Goal: Information Seeking & Learning: Find specific fact

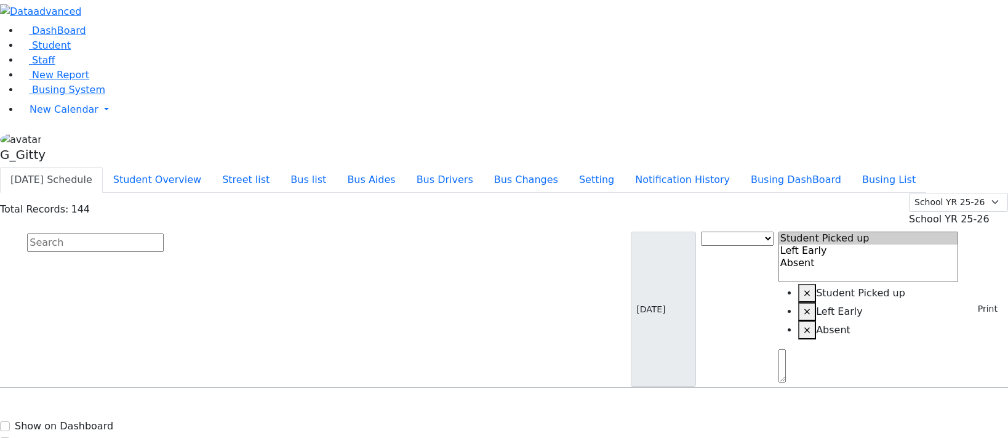
select select "1"
click at [35, 51] on span "Student" at bounding box center [51, 45] width 39 height 12
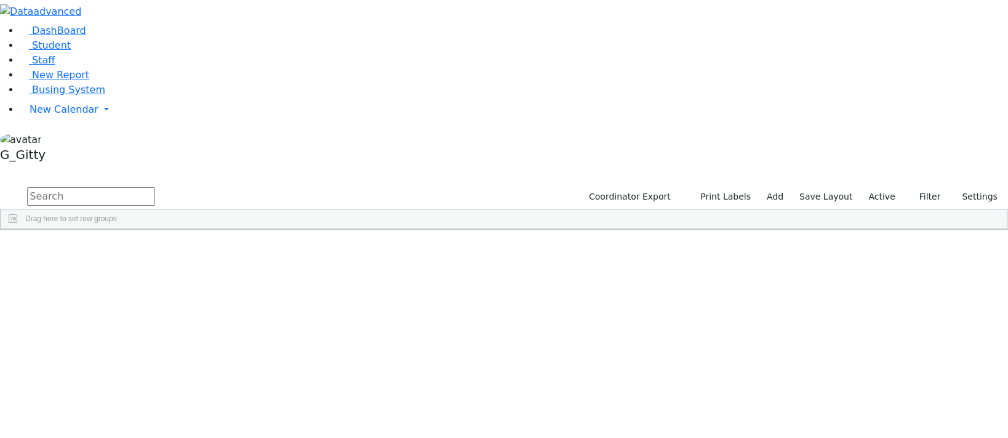
click at [155, 187] on input "text" at bounding box center [91, 196] width 128 height 18
type input "shevy"
click at [156, 249] on div "Ekstein" at bounding box center [117, 257] width 78 height 17
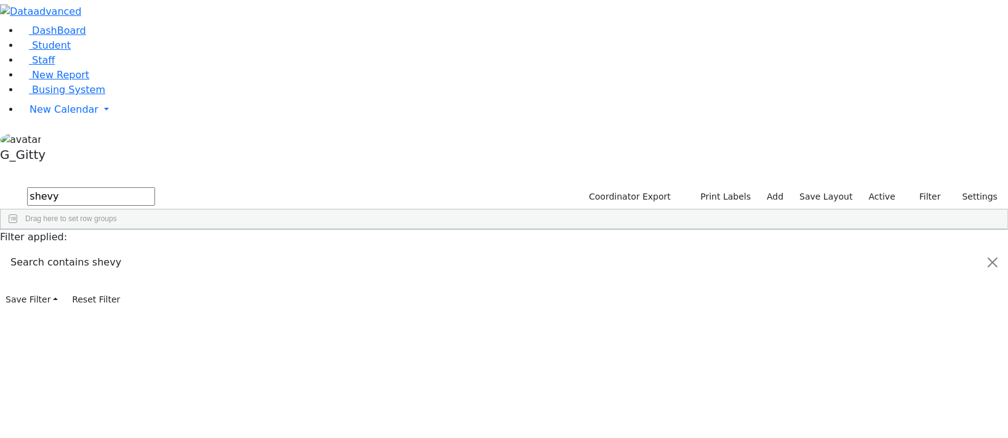
click at [156, 249] on div "Ekstein" at bounding box center [117, 257] width 78 height 17
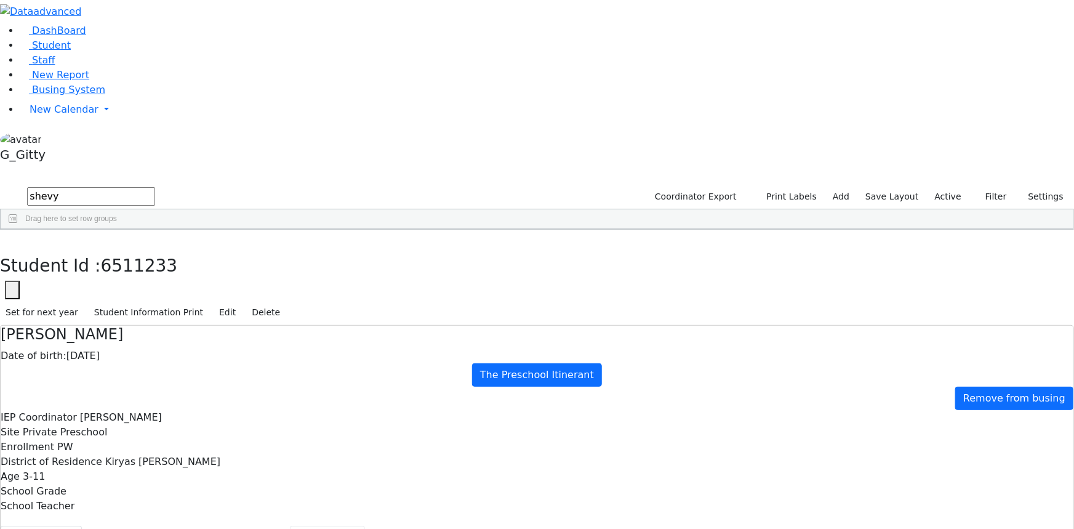
click at [290, 437] on button "Scheduling" at bounding box center [327, 539] width 75 height 26
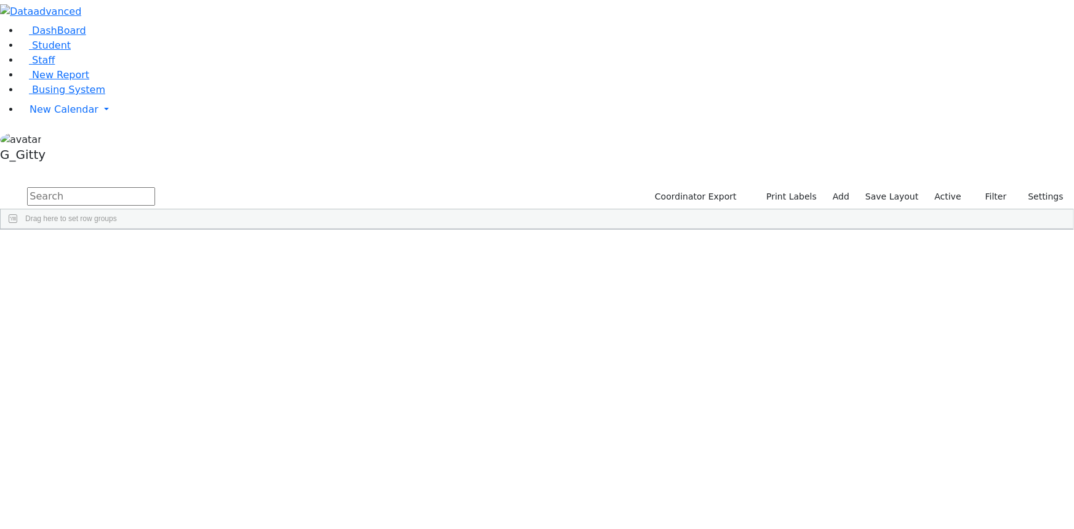
drag, startPoint x: 172, startPoint y: 46, endPoint x: 261, endPoint y: 6, distance: 97.8
click at [155, 187] on input "text" at bounding box center [91, 196] width 128 height 18
click at [71, 51] on link "Student" at bounding box center [45, 45] width 51 height 12
type input "fere"
drag, startPoint x: 268, startPoint y: 136, endPoint x: 270, endPoint y: 118, distance: 17.9
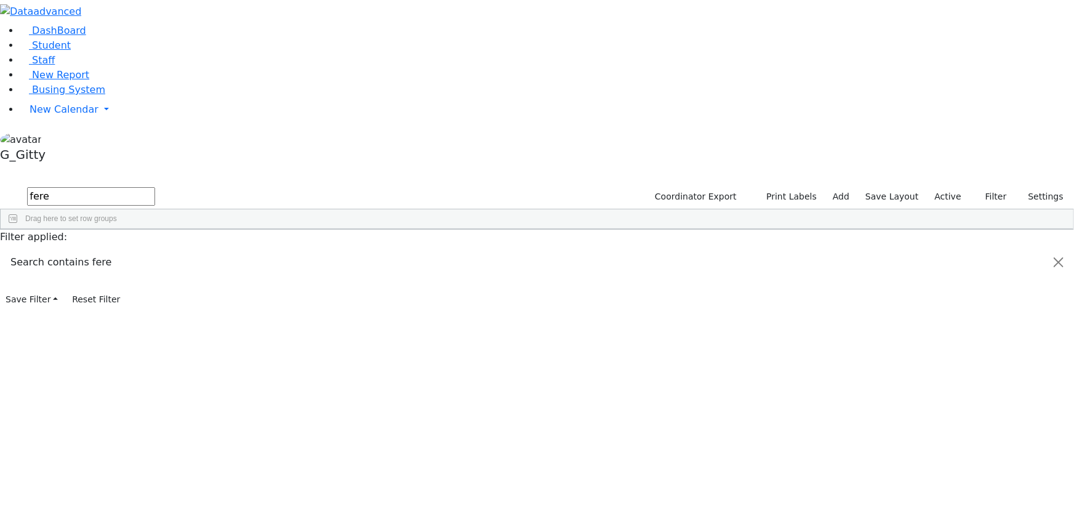
click at [156, 265] on div "Ferencz" at bounding box center [117, 273] width 78 height 17
click at [156, 249] on div "Ferencz" at bounding box center [117, 257] width 78 height 17
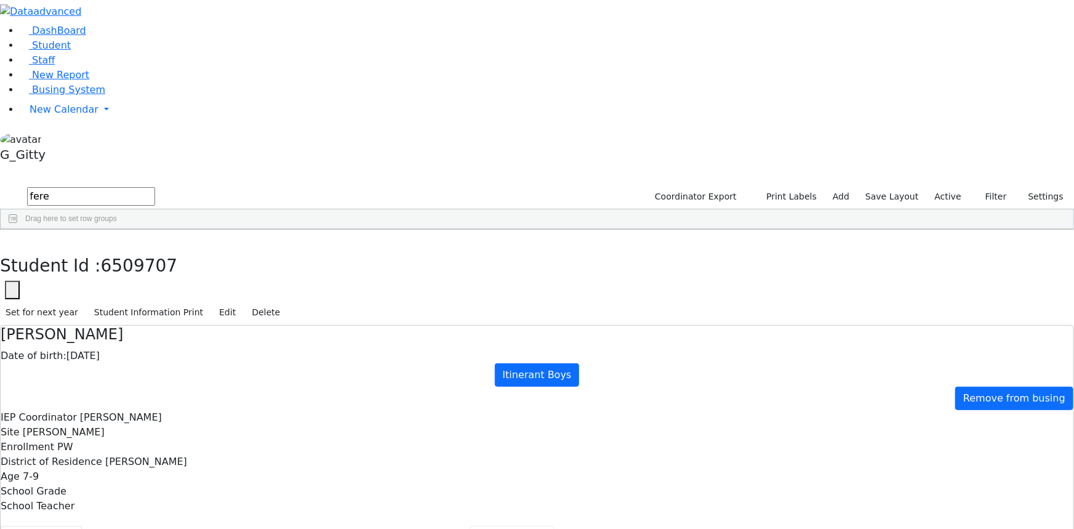
click at [470, 526] on button "Prescriptions" at bounding box center [512, 539] width 84 height 26
click at [290, 526] on button "Scheduling" at bounding box center [327, 539] width 75 height 26
click at [12, 239] on icon "button" at bounding box center [9, 242] width 7 height 7
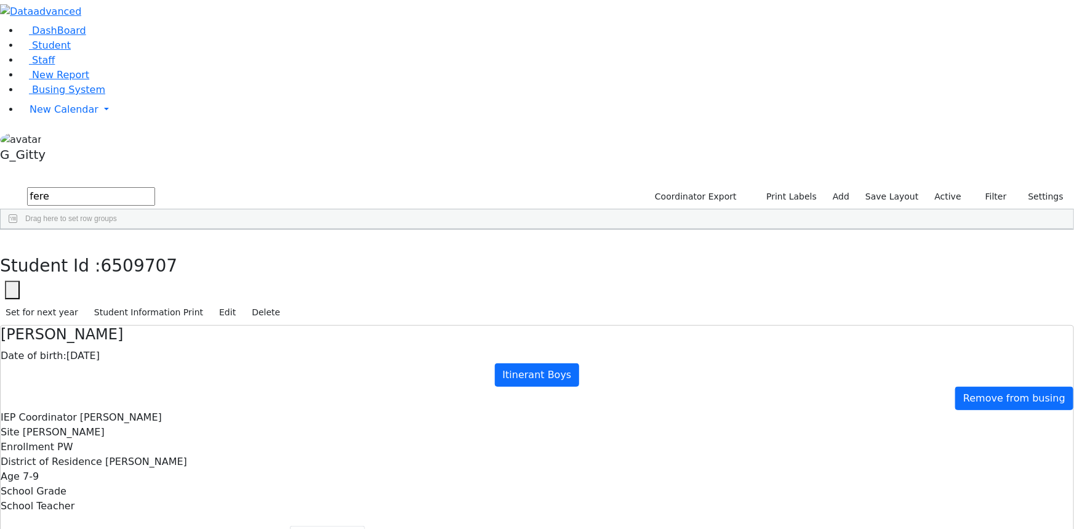
click at [155, 187] on input "fere" at bounding box center [91, 196] width 128 height 18
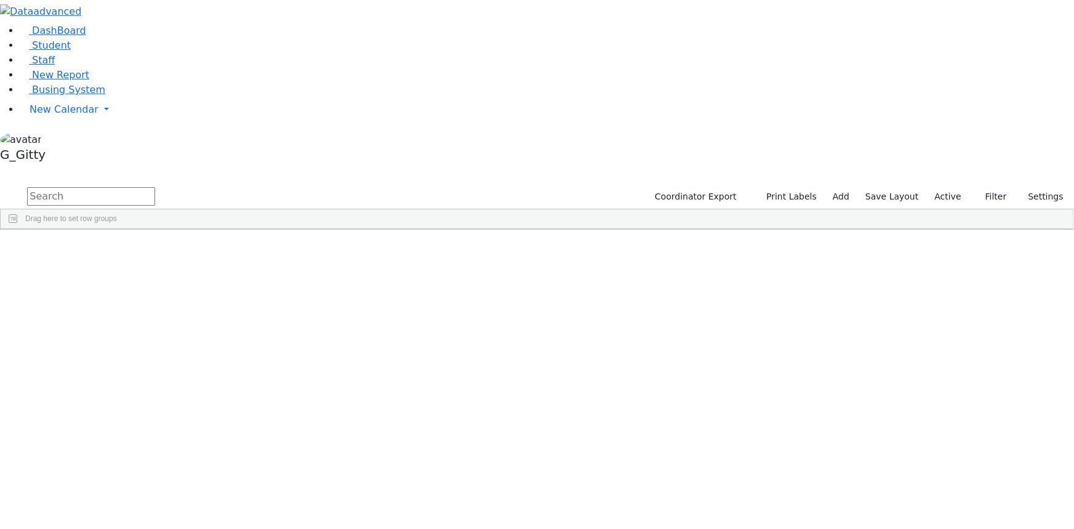
drag, startPoint x: 0, startPoint y: 0, endPoint x: 210, endPoint y: 49, distance: 215.4
click at [155, 187] on input "text" at bounding box center [91, 196] width 128 height 18
type input "david wei"
click at [156, 282] on div "Weiss" at bounding box center [117, 290] width 78 height 17
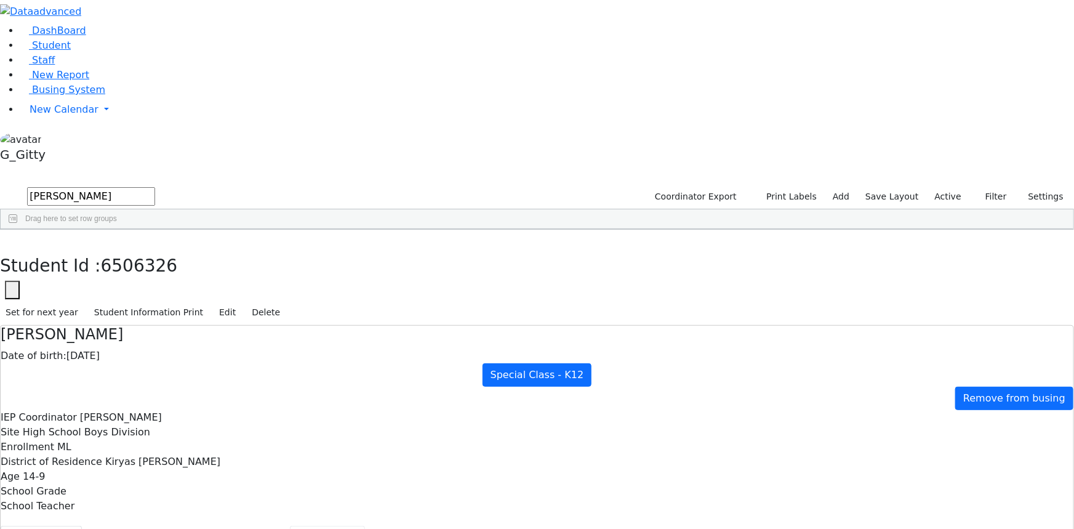
click at [290, 526] on button "Scheduling" at bounding box center [327, 539] width 75 height 26
click at [260, 526] on button "Recommendation" at bounding box center [236, 539] width 108 height 26
checkbox input "true"
click at [290, 526] on button "Scheduling" at bounding box center [327, 539] width 75 height 26
click at [18, 230] on button "button" at bounding box center [9, 243] width 18 height 26
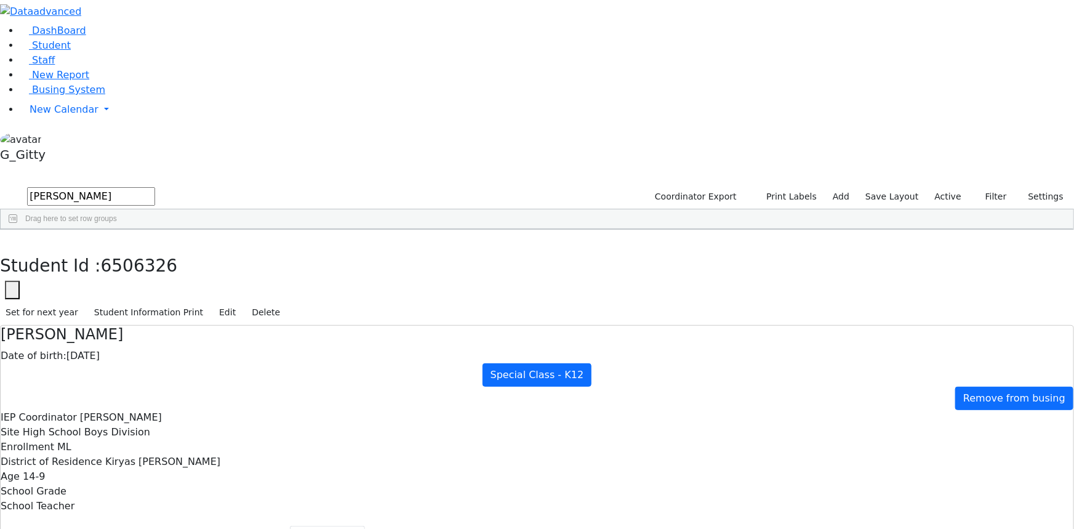
click at [155, 187] on input "david wei" at bounding box center [91, 196] width 128 height 18
drag, startPoint x: 227, startPoint y: 44, endPoint x: 147, endPoint y: 42, distance: 80.0
click at [147, 185] on form "david wei" at bounding box center [77, 196] width 155 height 23
type input "lich"
click at [959, 187] on label "Active" at bounding box center [948, 196] width 38 height 19
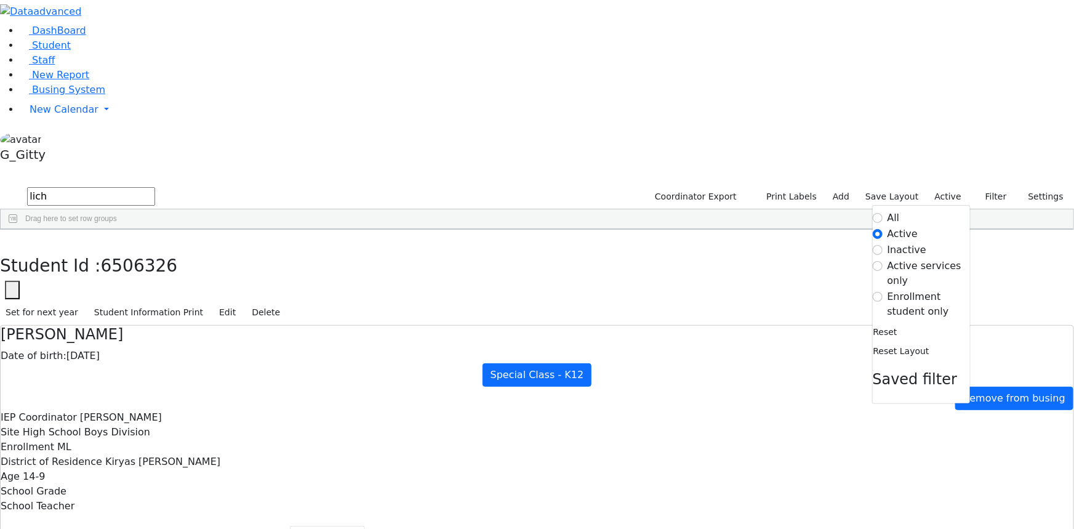
click at [929, 289] on label "Enrollment student only" at bounding box center [929, 304] width 82 height 30
click at [883, 292] on input "Enrollment student only" at bounding box center [878, 297] width 10 height 10
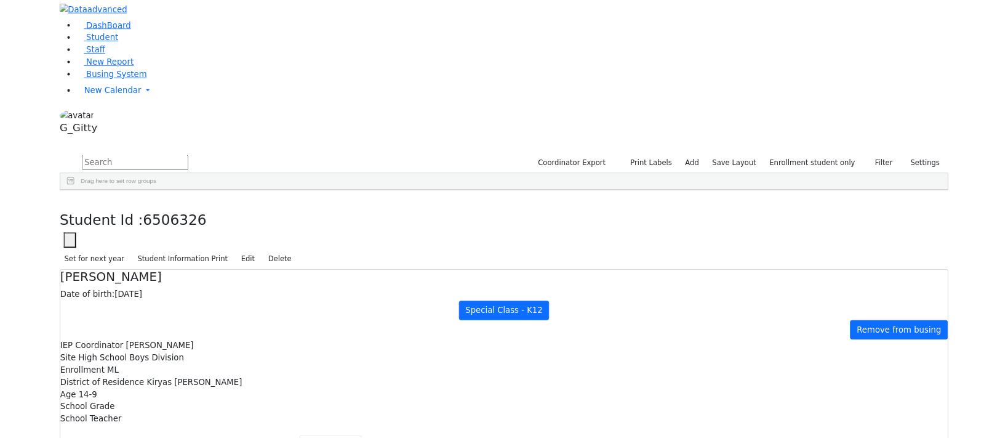
scroll to position [111, 0]
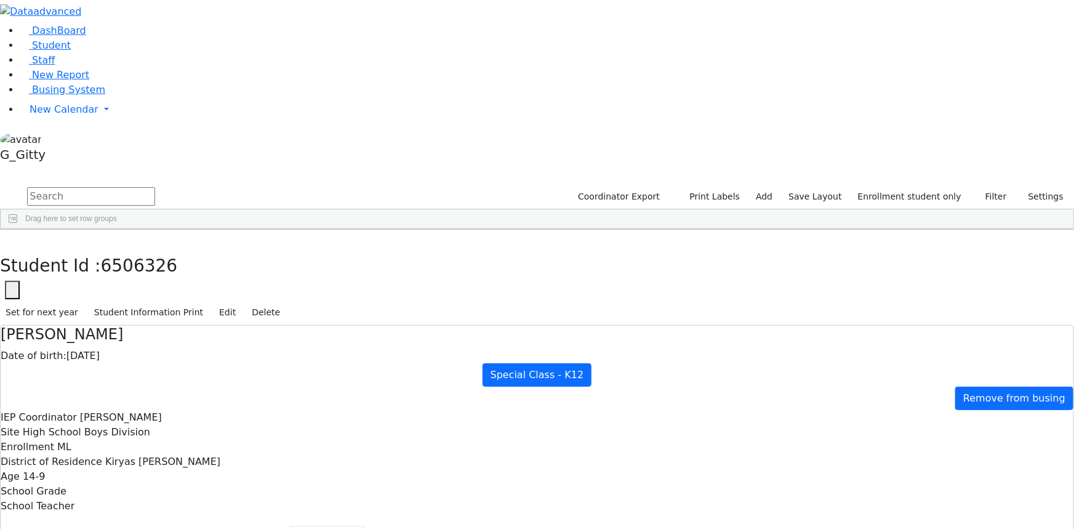
click at [82, 526] on button "Student info" at bounding box center [41, 539] width 81 height 26
drag, startPoint x: 259, startPoint y: 327, endPoint x: 263, endPoint y: 321, distance: 7.5
click at [746, 526] on button "Referrals" at bounding box center [778, 539] width 65 height 26
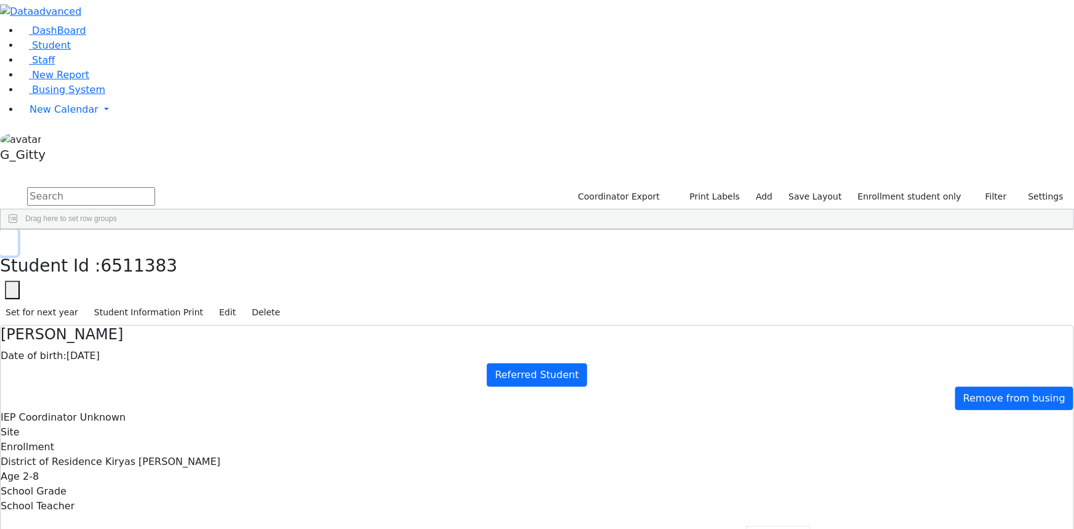
click at [12, 239] on icon "button" at bounding box center [9, 242] width 7 height 7
click at [155, 187] on input "text" at bounding box center [91, 196] width 128 height 18
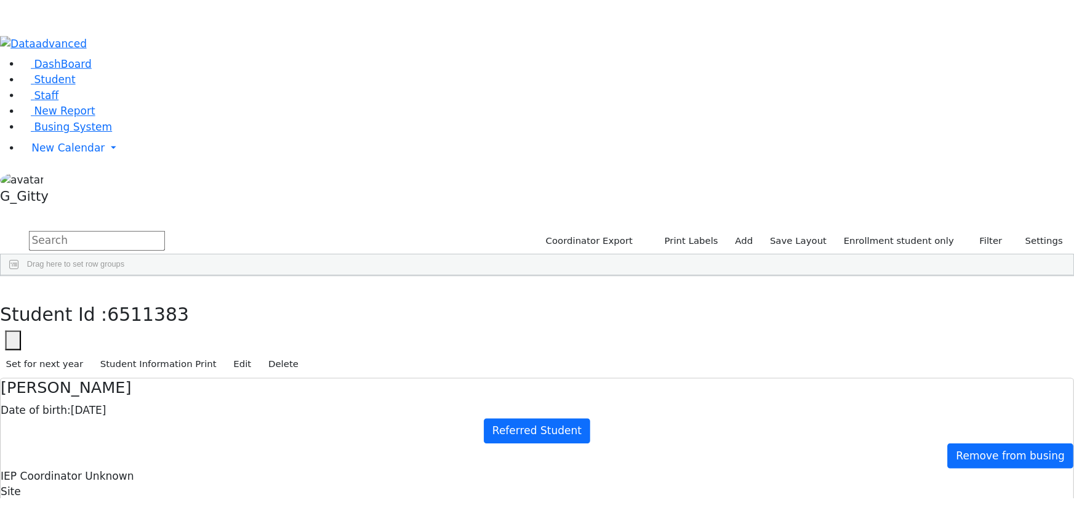
scroll to position [223, 0]
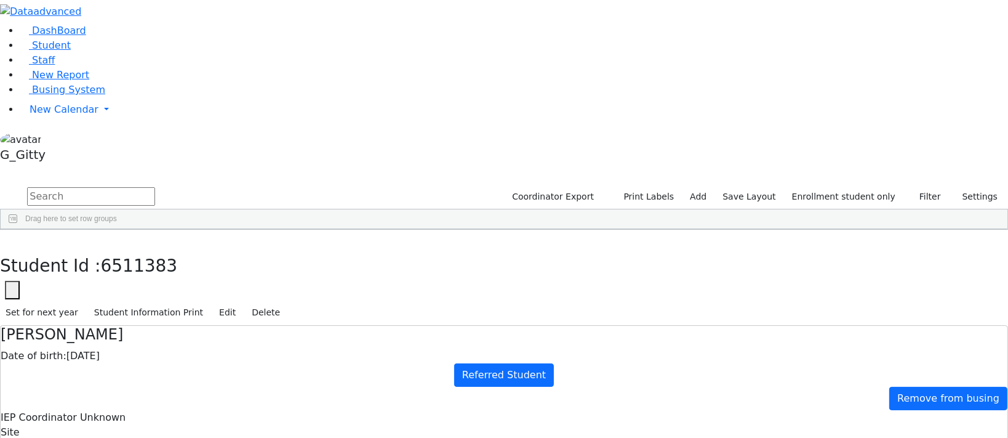
drag, startPoint x: 326, startPoint y: 20, endPoint x: 289, endPoint y: 17, distance: 37.7
click at [178, 255] on span "6511383" at bounding box center [139, 265] width 77 height 20
copy span "6511383"
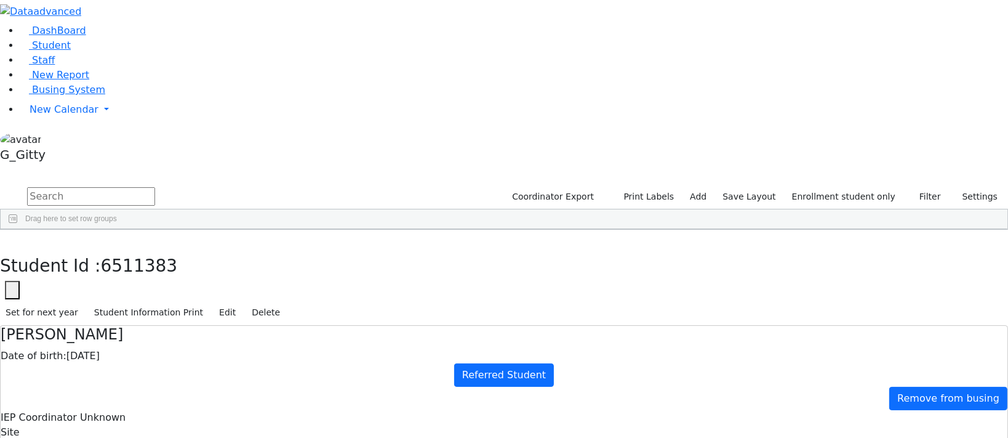
drag, startPoint x: 376, startPoint y: 76, endPoint x: 360, endPoint y: 82, distance: 17.1
click at [375, 348] on div "Date of birth: 01/02/2023" at bounding box center [504, 355] width 1007 height 15
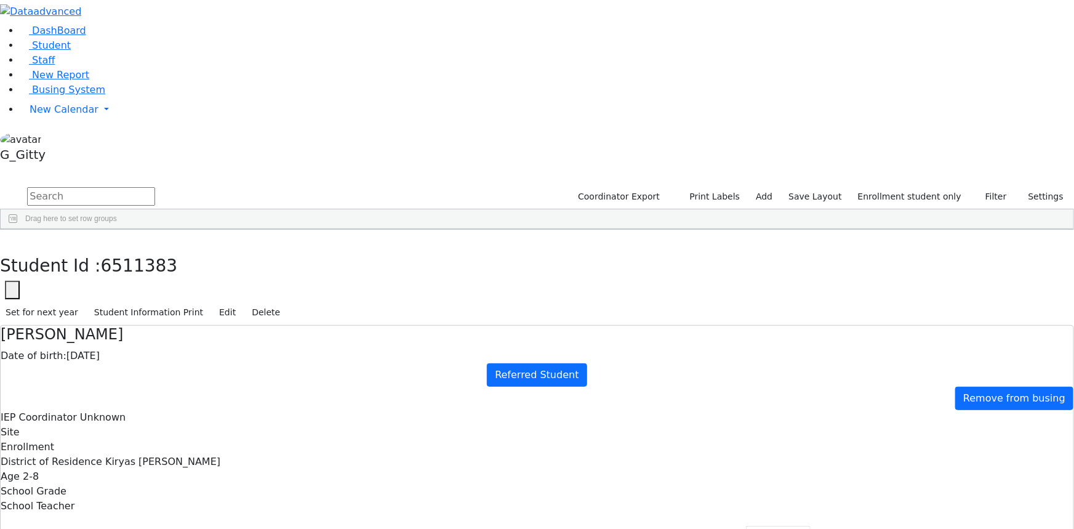
drag, startPoint x: 550, startPoint y: 241, endPoint x: 583, endPoint y: 259, distance: 37.4
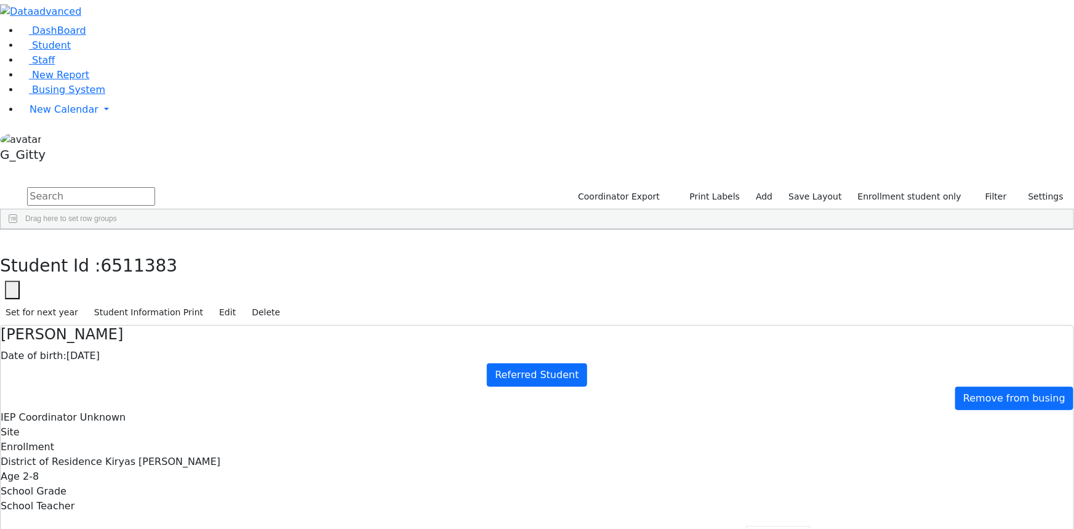
drag, startPoint x: 557, startPoint y: 243, endPoint x: 643, endPoint y: 295, distance: 101.1
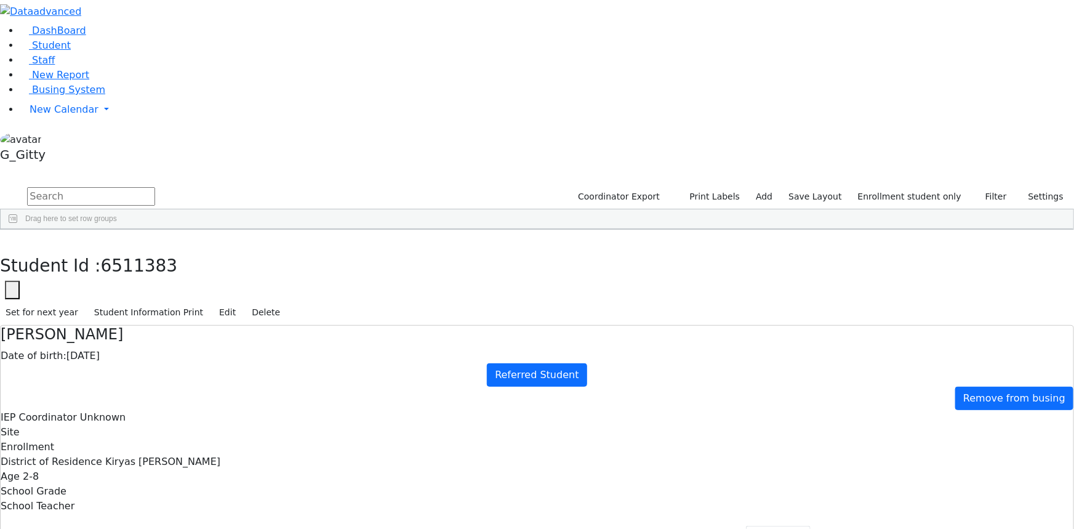
drag, startPoint x: 547, startPoint y: 239, endPoint x: 634, endPoint y: 294, distance: 102.8
drag, startPoint x: 505, startPoint y: 239, endPoint x: 437, endPoint y: 239, distance: 67.7
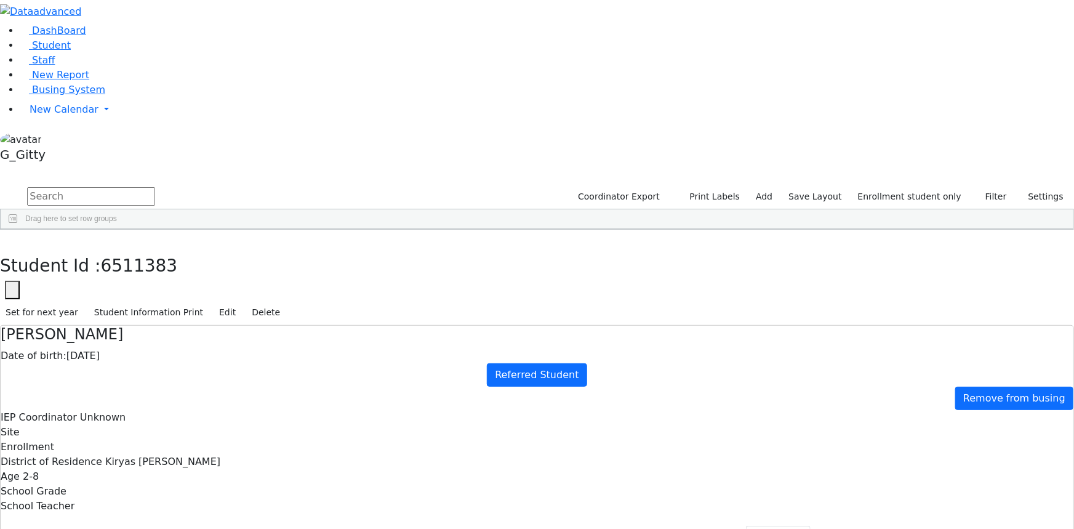
click at [12, 239] on icon "button" at bounding box center [9, 242] width 7 height 7
click at [71, 51] on link "Student" at bounding box center [45, 45] width 51 height 12
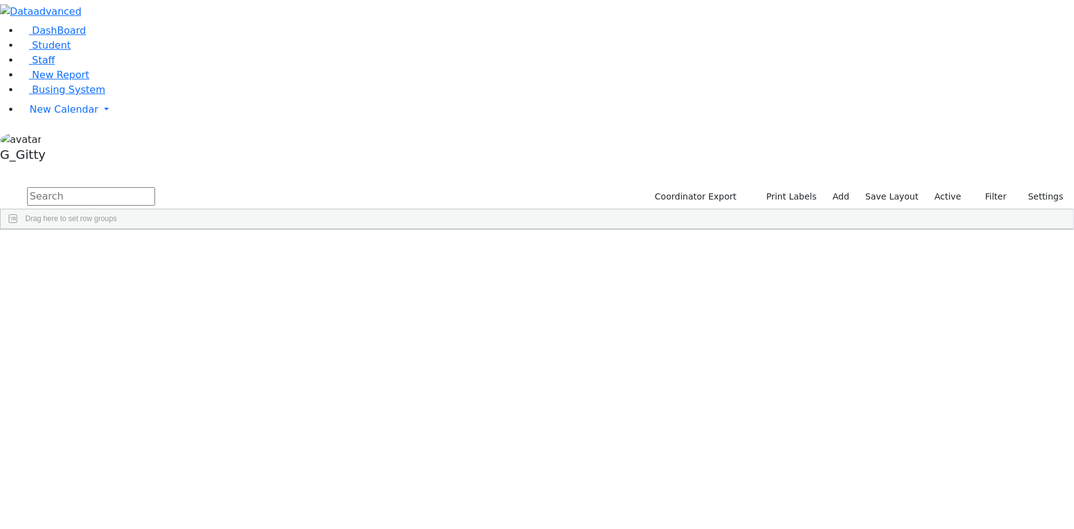
click at [155, 187] on input "text" at bounding box center [91, 196] width 128 height 18
type input "special class k12"
click at [805, 187] on button "Print Labels" at bounding box center [787, 196] width 70 height 19
checkbox input "true"
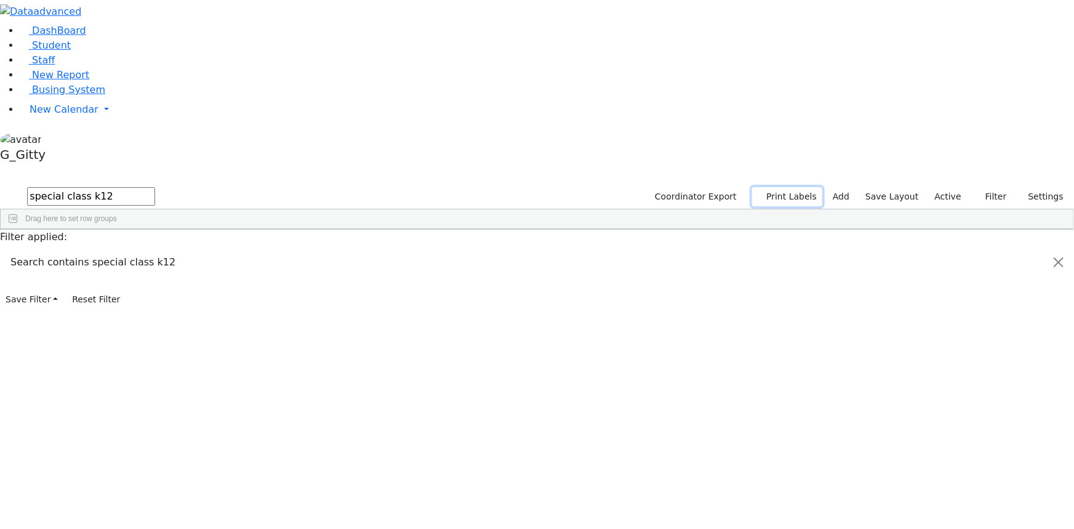
checkbox input "true"
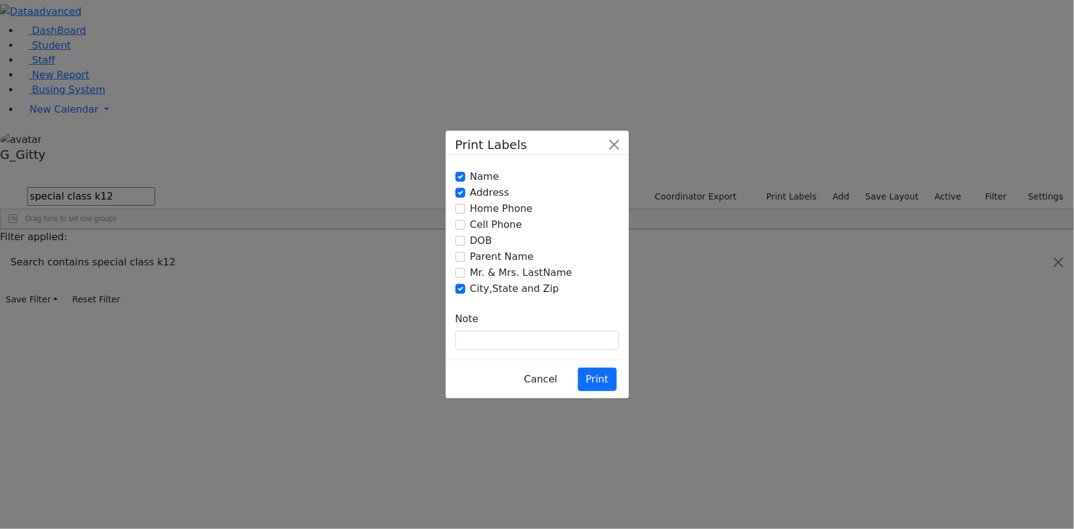
click at [471, 200] on label "Address" at bounding box center [489, 192] width 39 height 15
click at [465, 198] on input "Address" at bounding box center [460, 193] width 10 height 10
checkbox input "false"
click at [470, 246] on label "DOB" at bounding box center [481, 240] width 22 height 15
click at [465, 246] on input "DOB" at bounding box center [460, 241] width 10 height 10
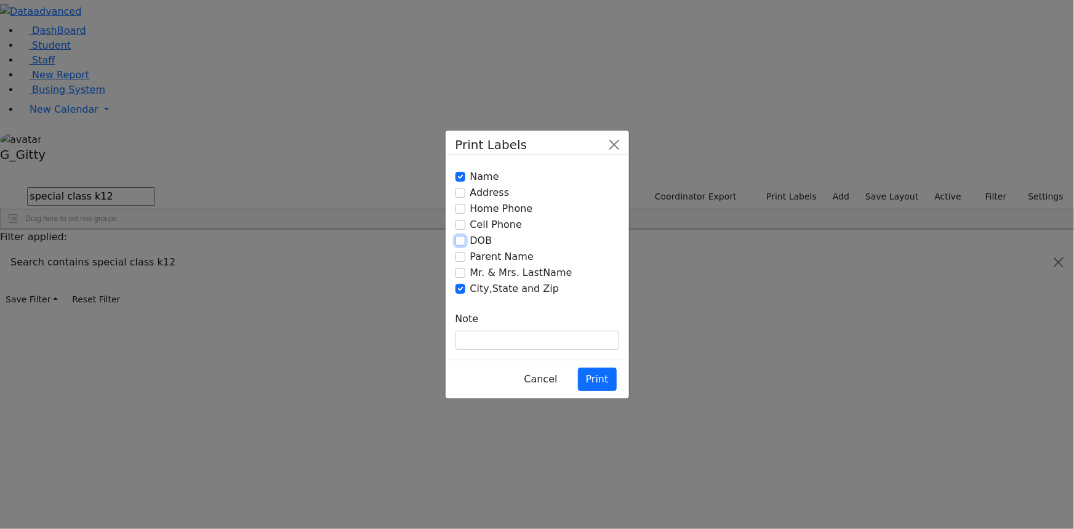
checkbox input "true"
click at [471, 283] on label "City,State and Zip" at bounding box center [514, 288] width 89 height 15
click at [465, 284] on input "City,State and Zip" at bounding box center [460, 289] width 10 height 10
checkbox input "false"
click at [614, 367] on button "Print" at bounding box center [597, 378] width 39 height 23
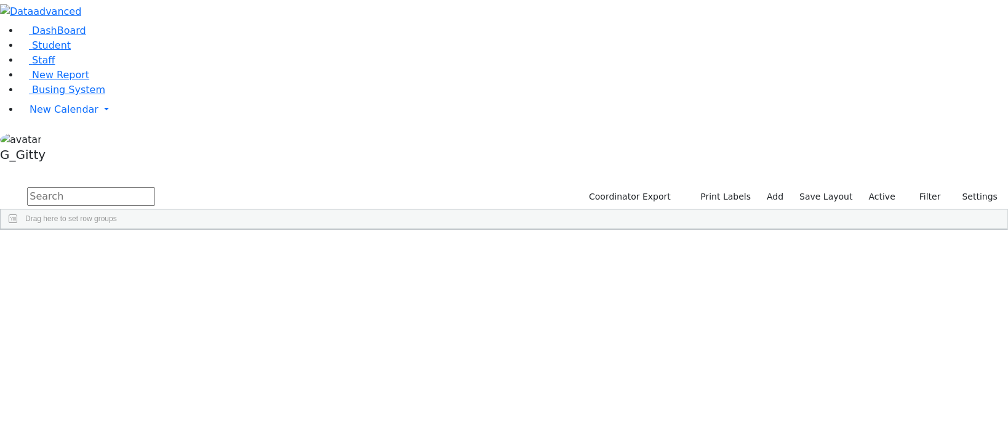
click at [155, 187] on input "text" at bounding box center [91, 196] width 128 height 18
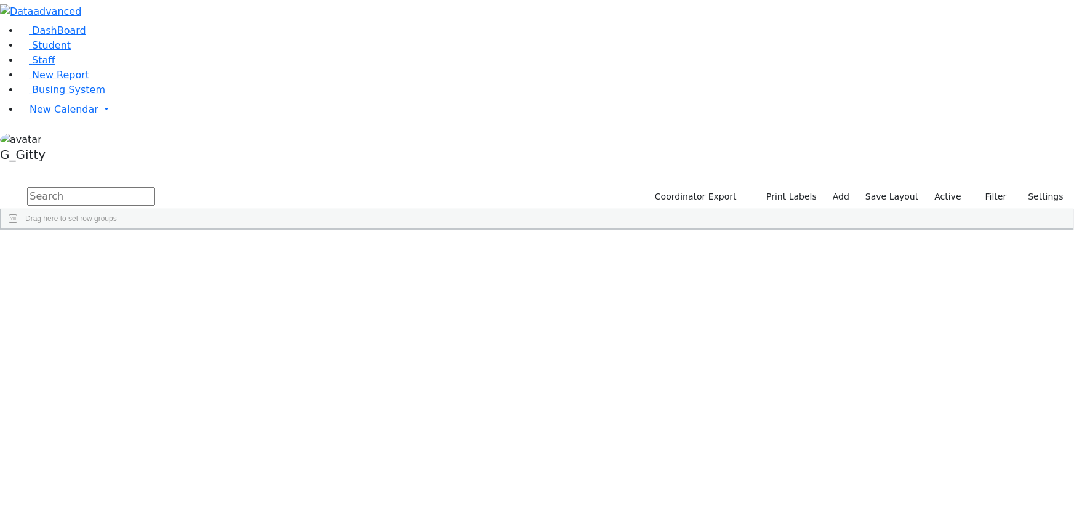
click at [155, 187] on input "text" at bounding box center [91, 196] width 128 height 18
drag, startPoint x: 950, startPoint y: 49, endPoint x: 956, endPoint y: 72, distance: 23.4
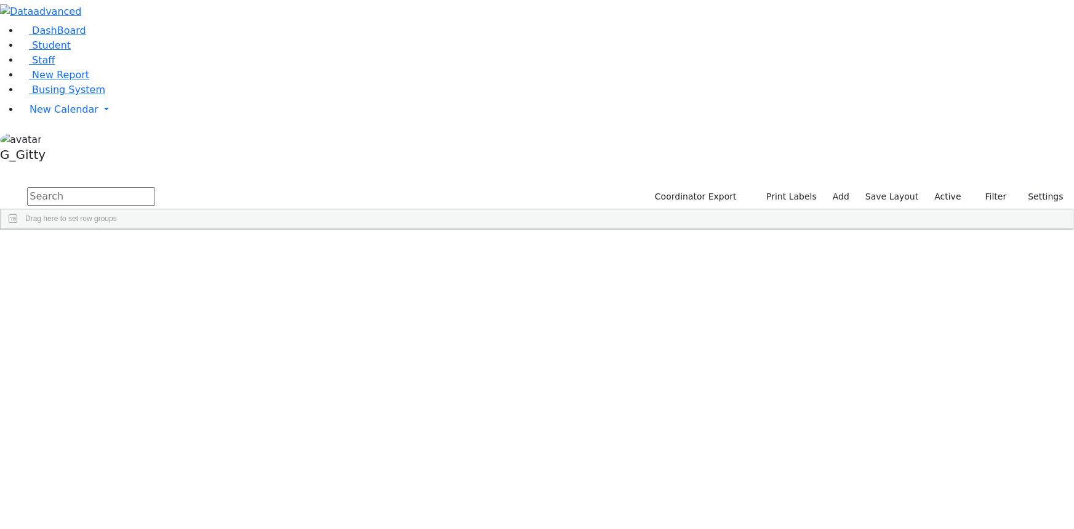
click at [954, 187] on label "Active" at bounding box center [948, 196] width 38 height 19
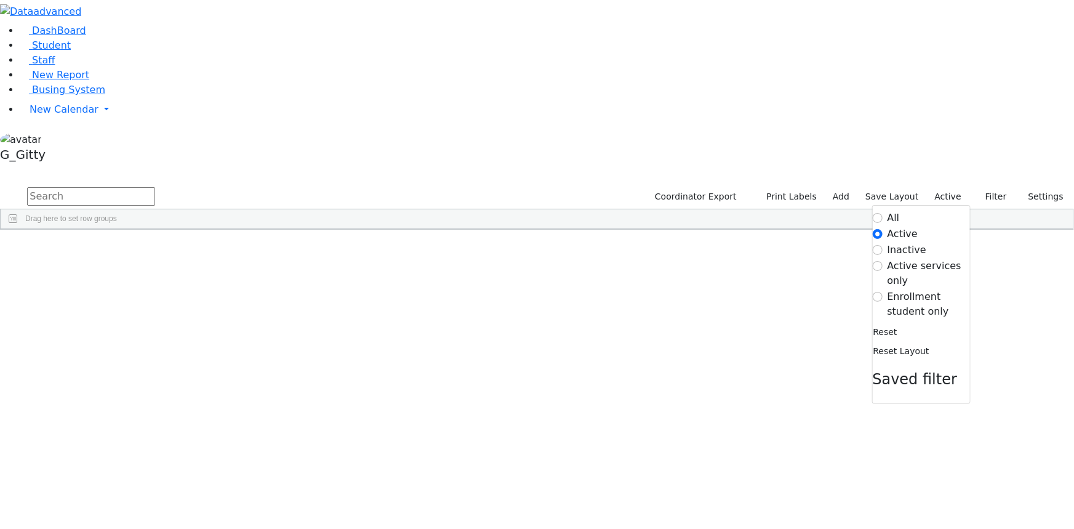
click at [912, 289] on label "Enrollment student only" at bounding box center [929, 304] width 82 height 30
click at [883, 292] on input "Enrollment student only" at bounding box center [878, 297] width 10 height 10
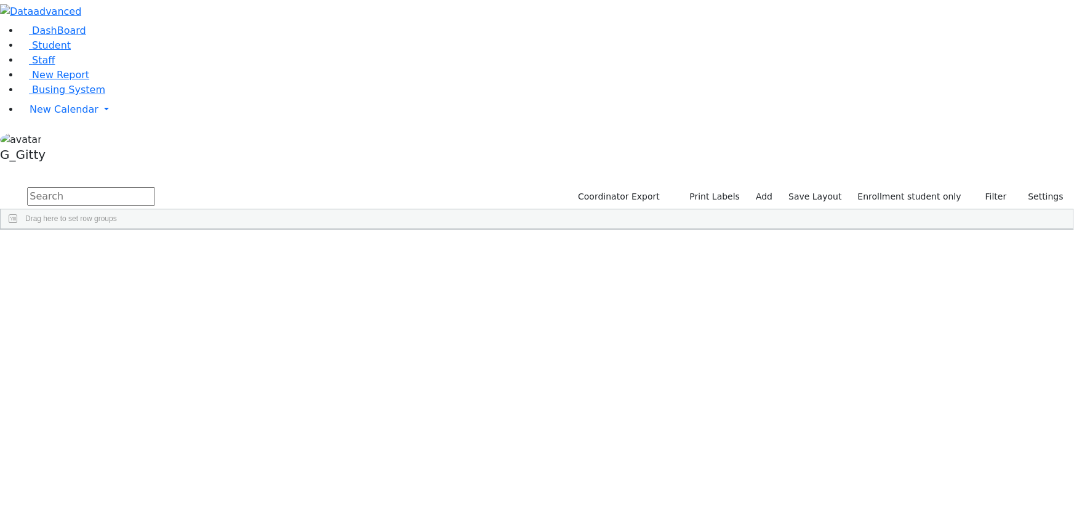
scroll to position [279, 0]
click at [156, 435] on div "Lichtenstein" at bounding box center [117, 443] width 78 height 17
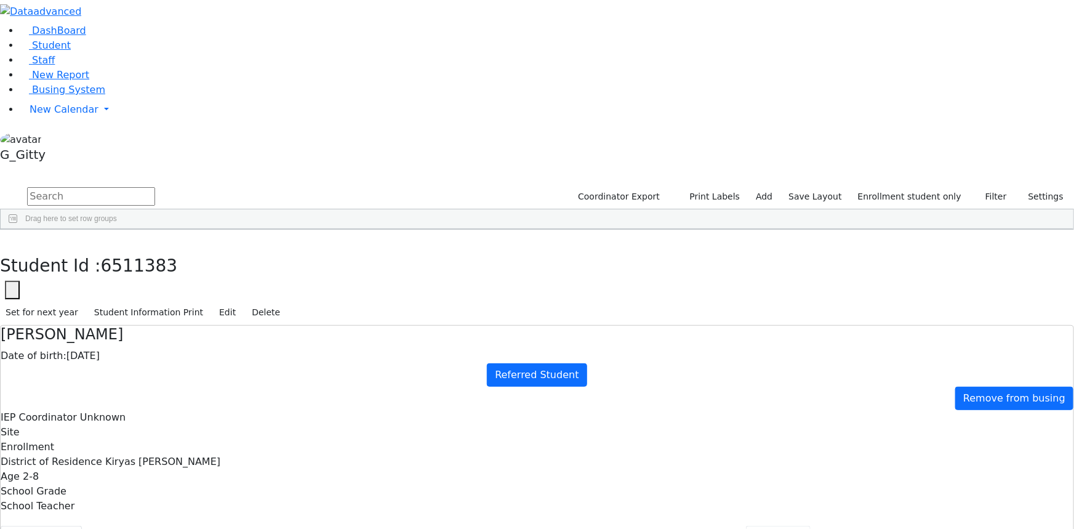
click at [746, 526] on button "Referrals" at bounding box center [778, 539] width 65 height 26
click at [61, 51] on link "Student" at bounding box center [45, 45] width 51 height 12
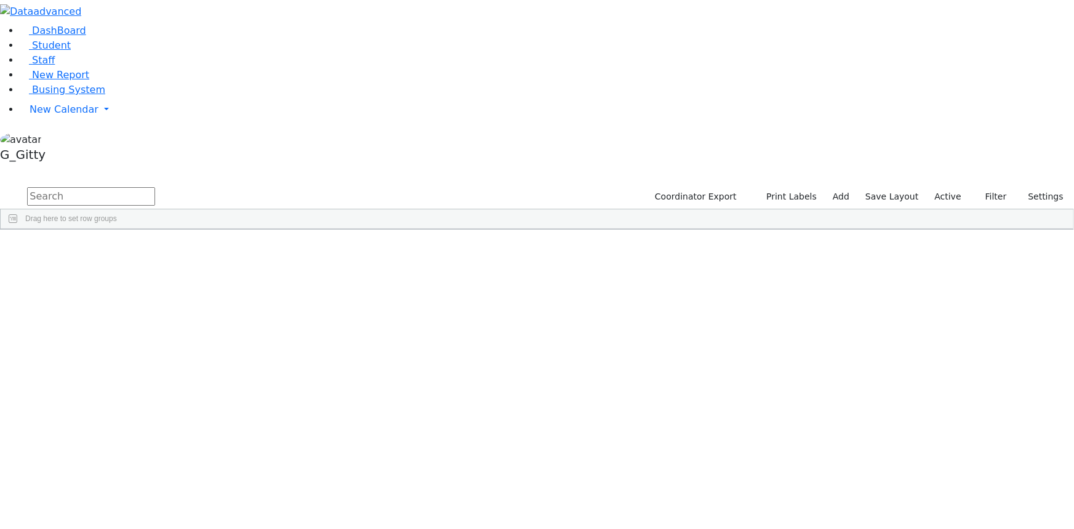
click at [952, 187] on label "Active" at bounding box center [948, 196] width 38 height 19
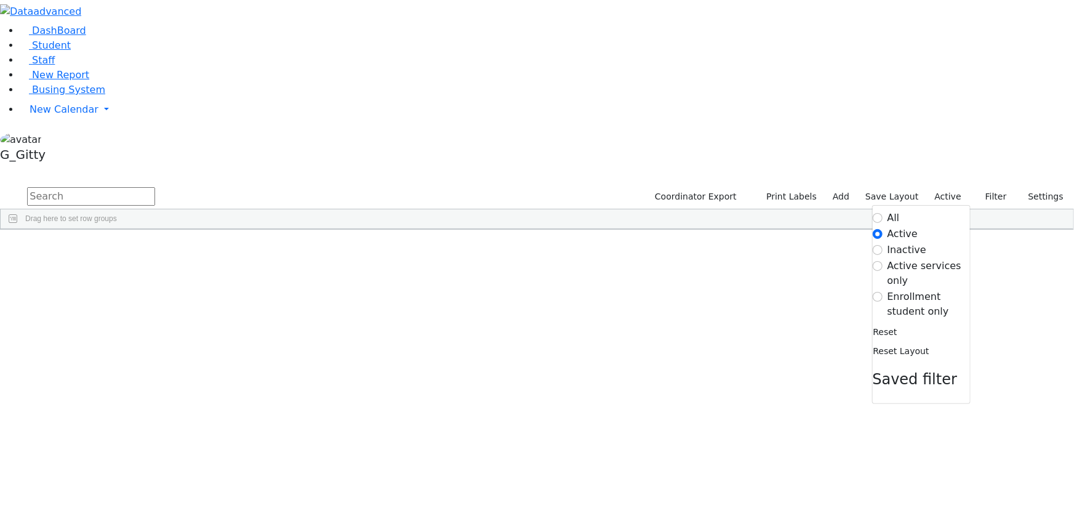
click at [927, 289] on label "Enrollment student only" at bounding box center [929, 304] width 82 height 30
click at [883, 292] on input "Enrollment student only" at bounding box center [878, 297] width 10 height 10
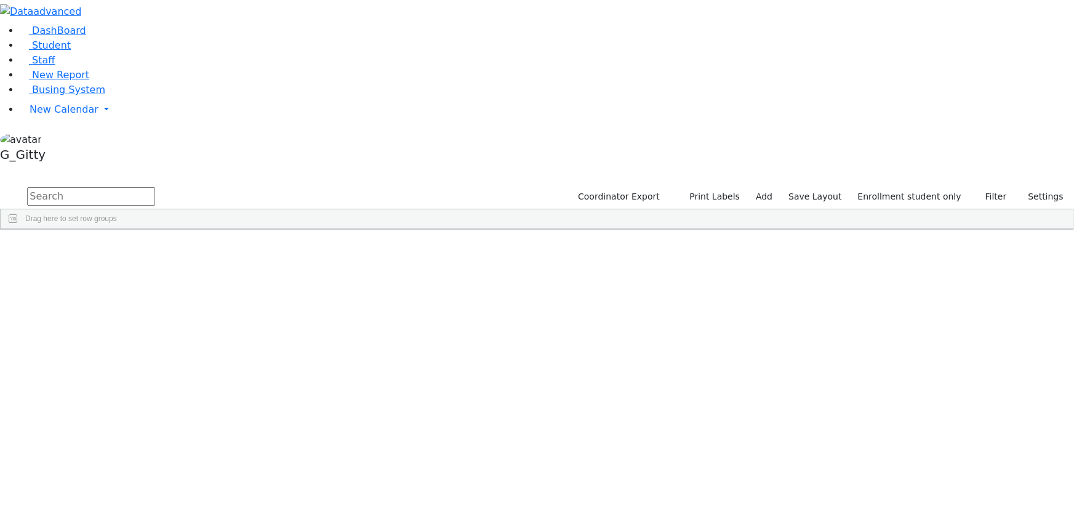
scroll to position [111, 0]
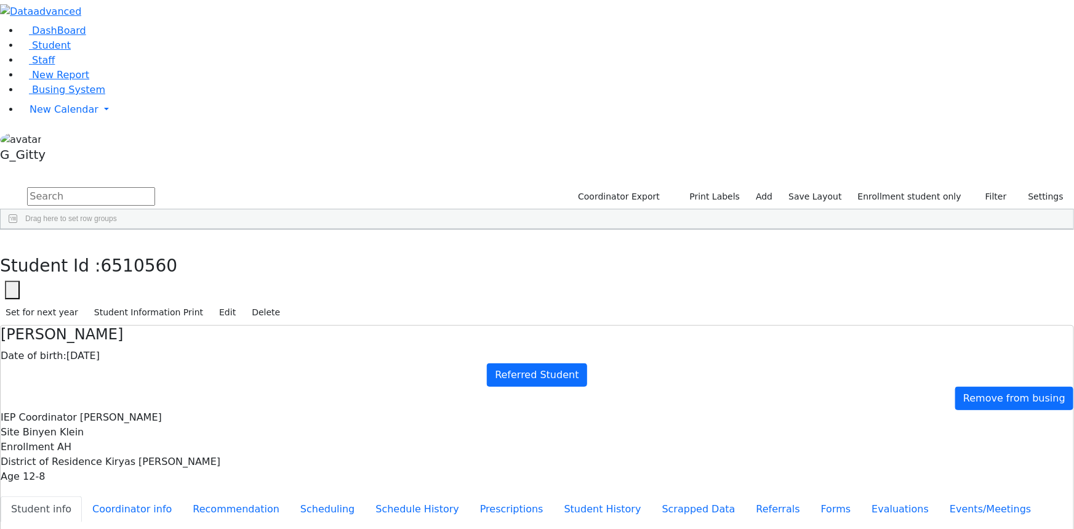
click at [255, 496] on ul "Student info Coordinator info Recommendation Scheduling Schedule History Prescr…" at bounding box center [537, 521] width 1073 height 51
click at [746, 496] on button "Referrals" at bounding box center [778, 509] width 65 height 26
click at [12, 239] on icon "button" at bounding box center [9, 242] width 7 height 7
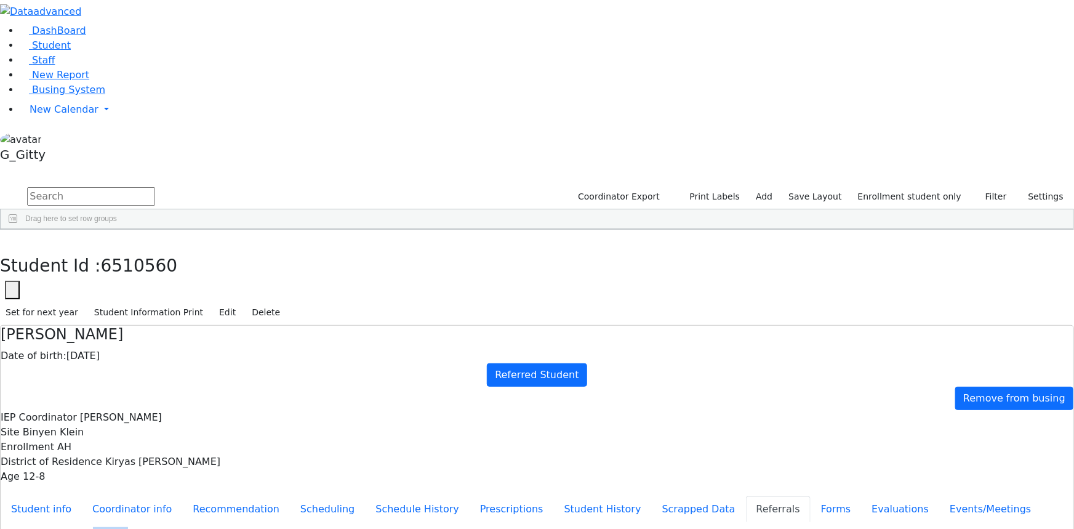
click at [156, 486] on div "[PERSON_NAME]" at bounding box center [117, 494] width 78 height 17
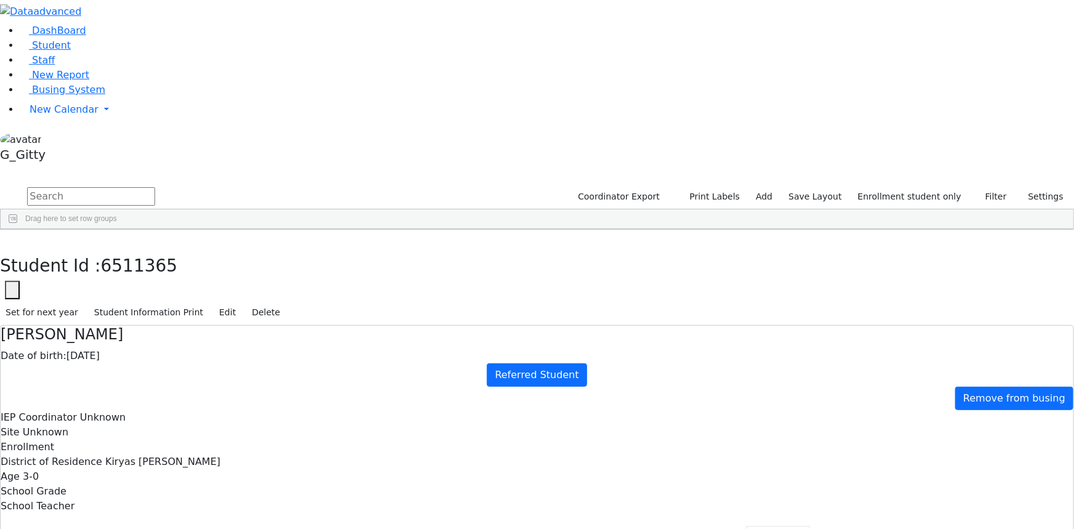
drag, startPoint x: 572, startPoint y: 257, endPoint x: 577, endPoint y: 266, distance: 10.2
click at [6, 239] on use "button" at bounding box center [6, 239] width 0 height 0
click at [155, 187] on input "text" at bounding box center [91, 196] width 128 height 18
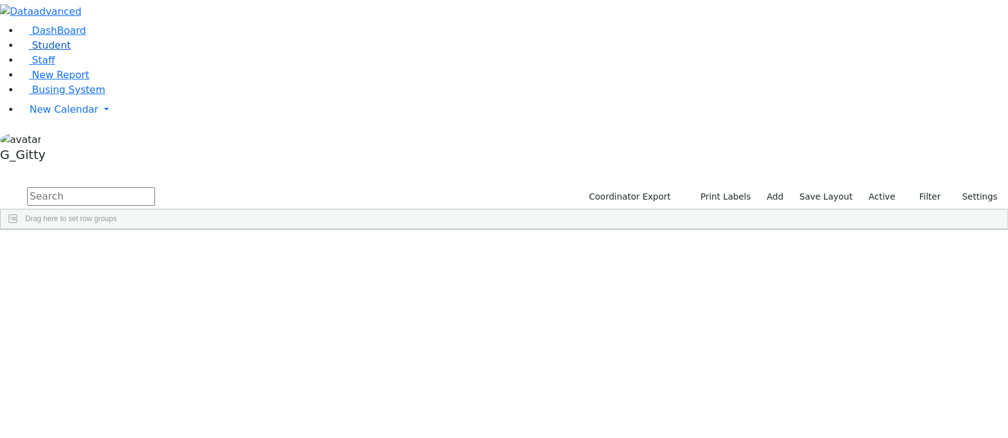
drag, startPoint x: 84, startPoint y: 90, endPoint x: 102, endPoint y: 87, distance: 18.1
click at [71, 51] on link "Student" at bounding box center [45, 45] width 51 height 12
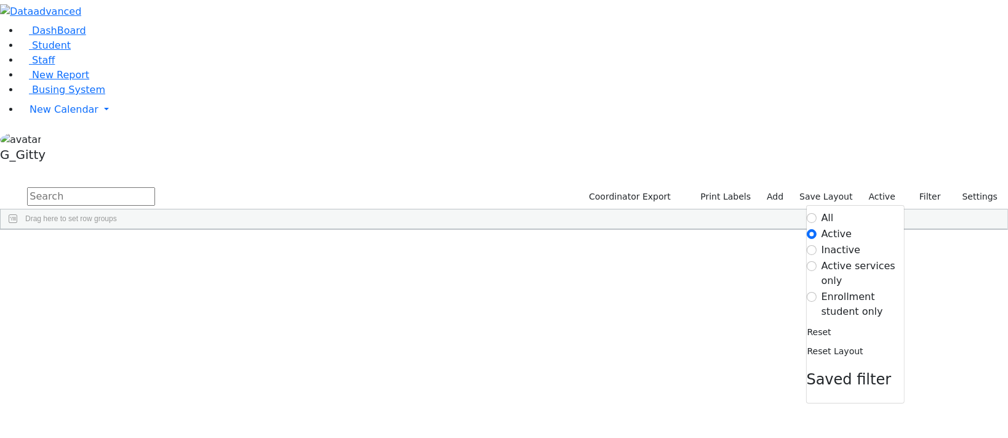
click at [835, 289] on label "Enrollment student only" at bounding box center [863, 304] width 82 height 30
click at [817, 292] on input "Enrollment student only" at bounding box center [812, 297] width 10 height 10
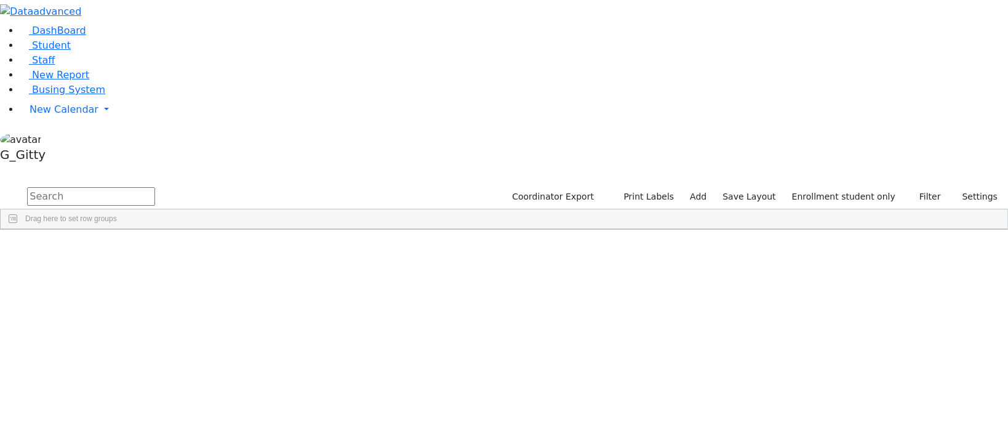
scroll to position [167, 0]
drag, startPoint x: 269, startPoint y: 407, endPoint x: 279, endPoint y: 401, distance: 11.8
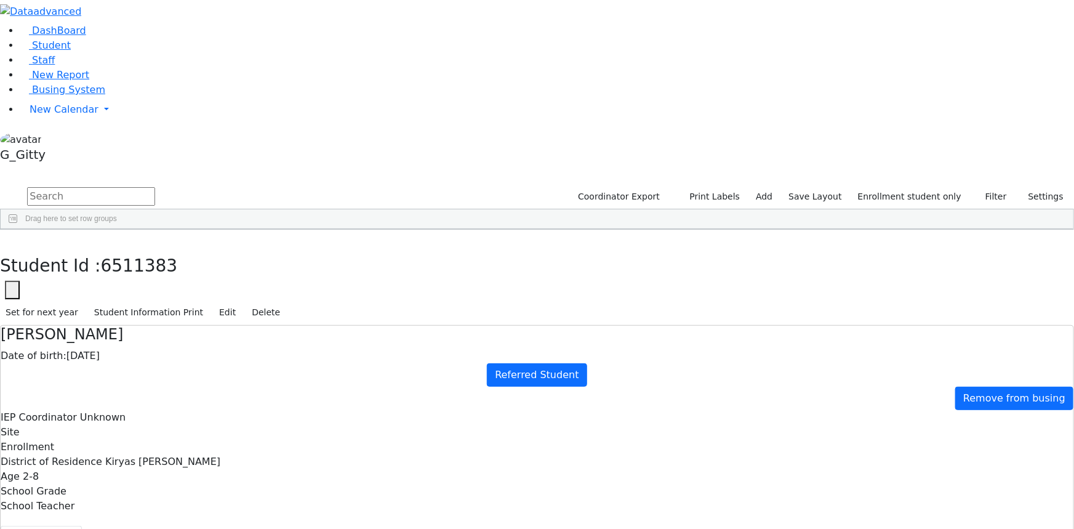
scroll to position [0, 0]
drag, startPoint x: 343, startPoint y: 142, endPoint x: 526, endPoint y: 394, distance: 310.7
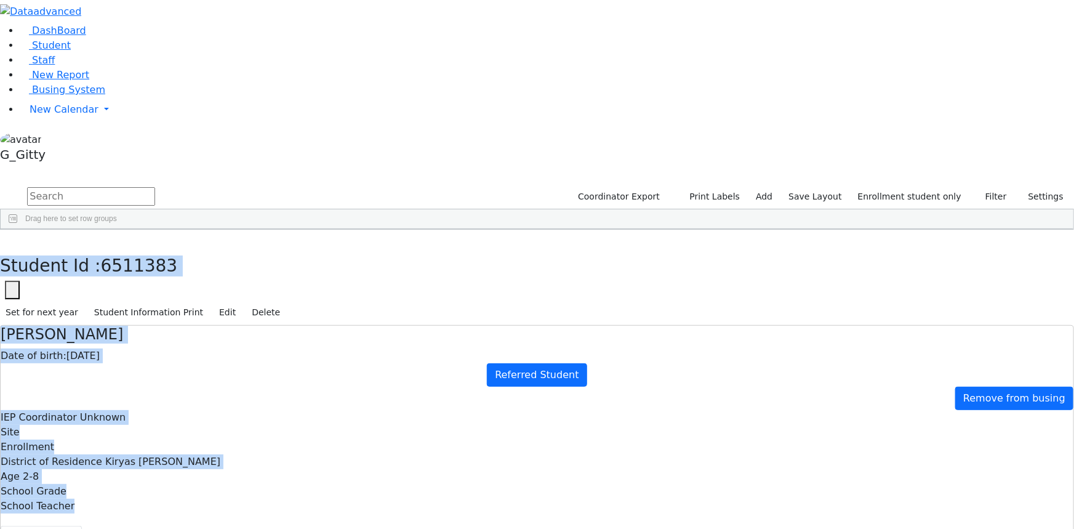
scroll to position [54, 0]
drag, startPoint x: 228, startPoint y: 17, endPoint x: 682, endPoint y: 480, distance: 648.9
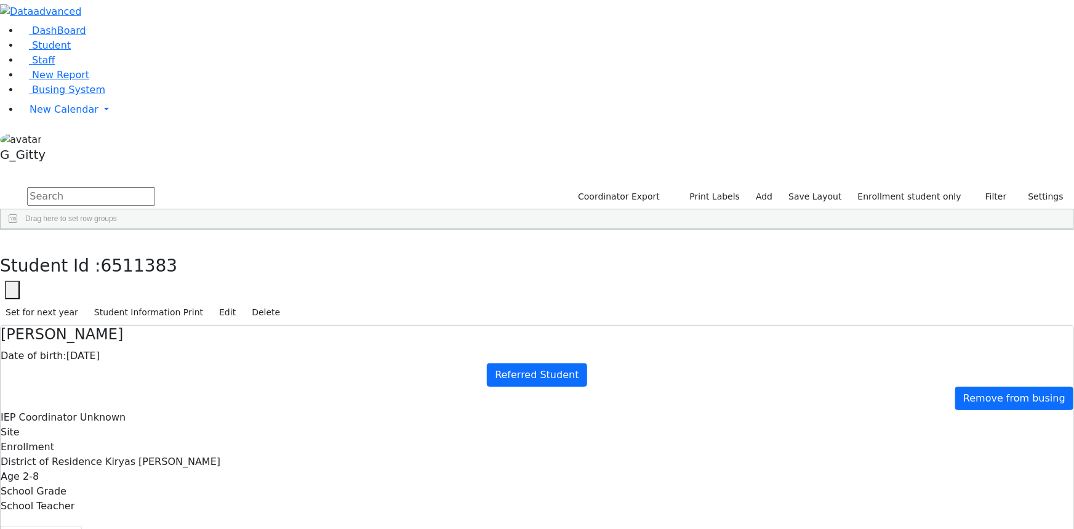
scroll to position [0, 0]
drag, startPoint x: 535, startPoint y: 174, endPoint x: 436, endPoint y: 175, distance: 98.5
drag, startPoint x: 547, startPoint y: 180, endPoint x: 447, endPoint y: 166, distance: 100.7
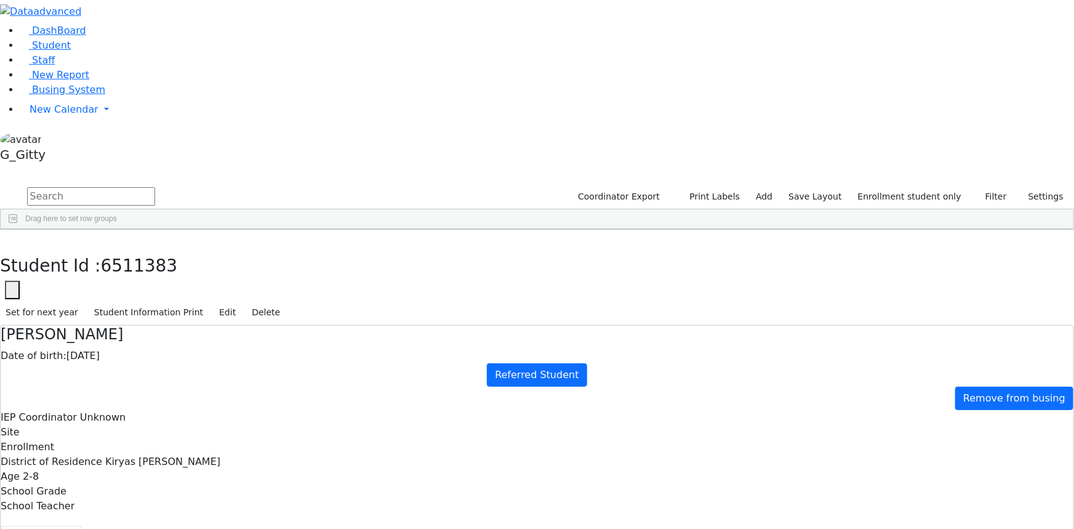
drag, startPoint x: 346, startPoint y: 145, endPoint x: 553, endPoint y: 385, distance: 316.8
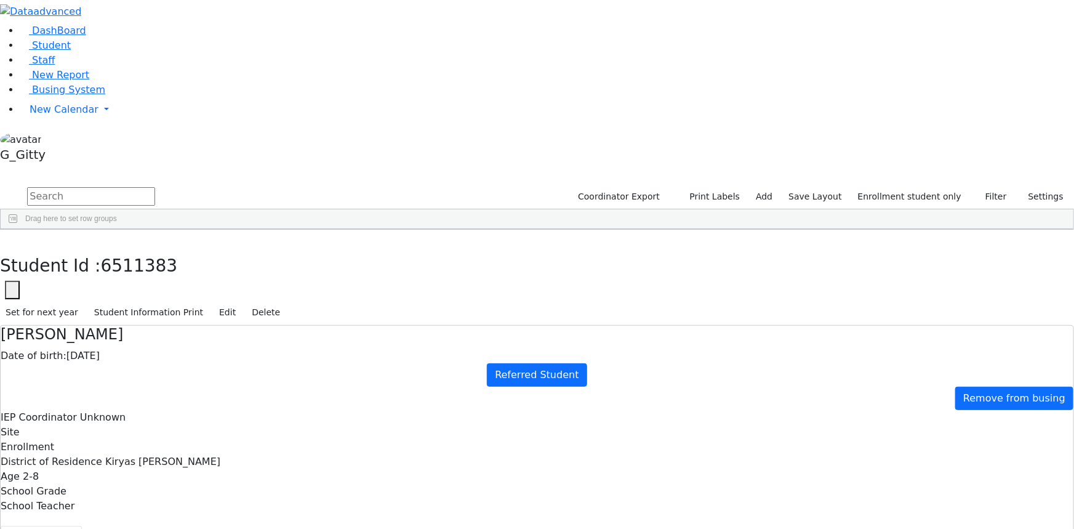
drag, startPoint x: 341, startPoint y: 145, endPoint x: 567, endPoint y: 406, distance: 345.6
drag, startPoint x: 351, startPoint y: 143, endPoint x: 535, endPoint y: 383, distance: 303.0
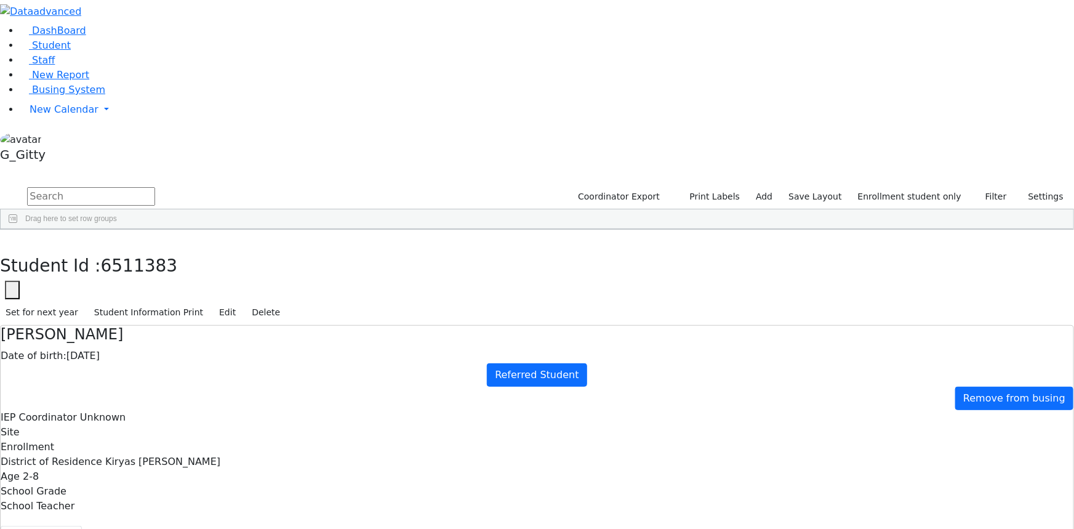
drag, startPoint x: 348, startPoint y: 147, endPoint x: 505, endPoint y: 400, distance: 297.4
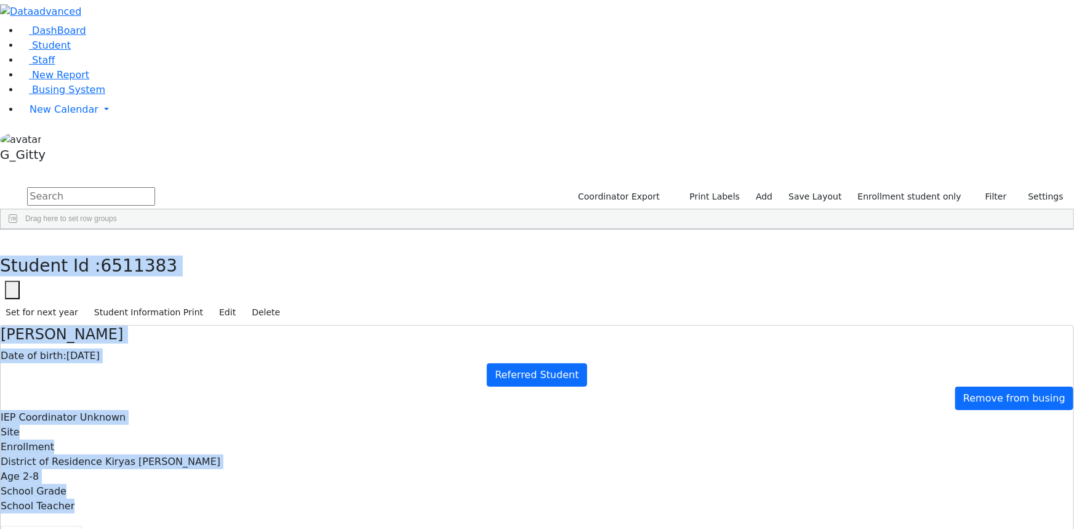
scroll to position [54, 0]
drag, startPoint x: 236, startPoint y: 18, endPoint x: 685, endPoint y: 504, distance: 661.6
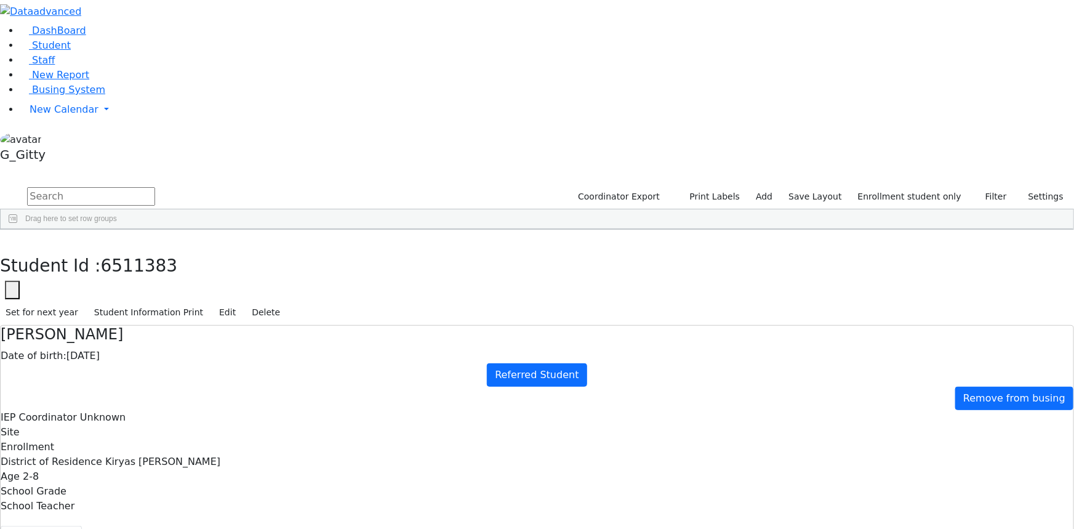
drag, startPoint x: 349, startPoint y: 153, endPoint x: 561, endPoint y: 374, distance: 306.5
drag, startPoint x: 522, startPoint y: 264, endPoint x: 514, endPoint y: 224, distance: 40.8
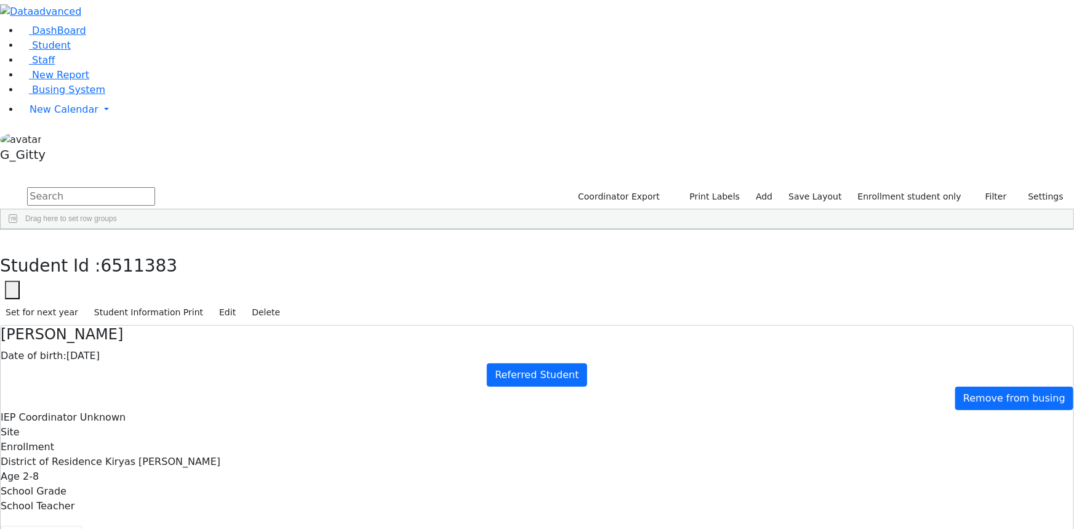
drag, startPoint x: 521, startPoint y: 230, endPoint x: 580, endPoint y: 300, distance: 92.1
drag, startPoint x: 526, startPoint y: 281, endPoint x: 532, endPoint y: 283, distance: 6.3
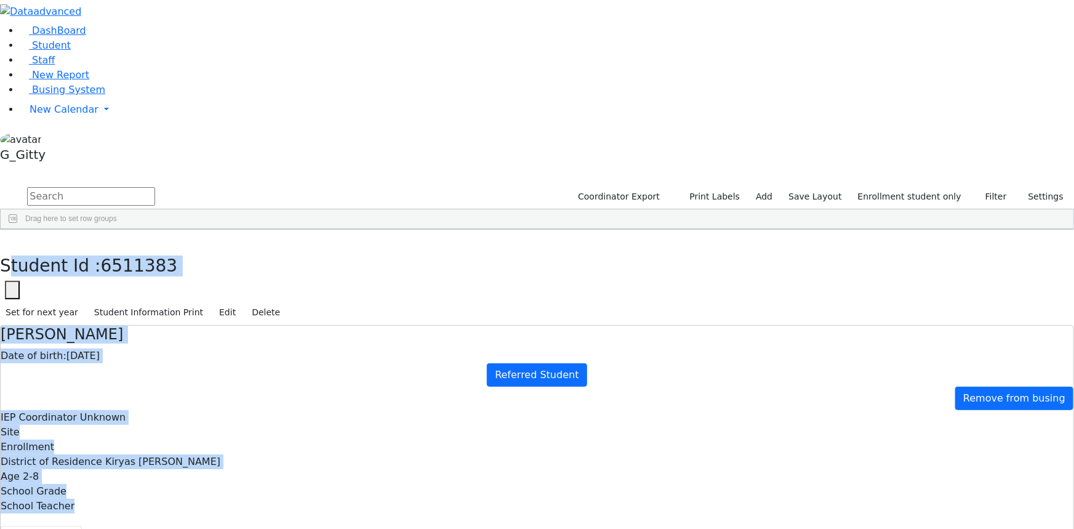
drag, startPoint x: 238, startPoint y: 9, endPoint x: 621, endPoint y: 370, distance: 526.4
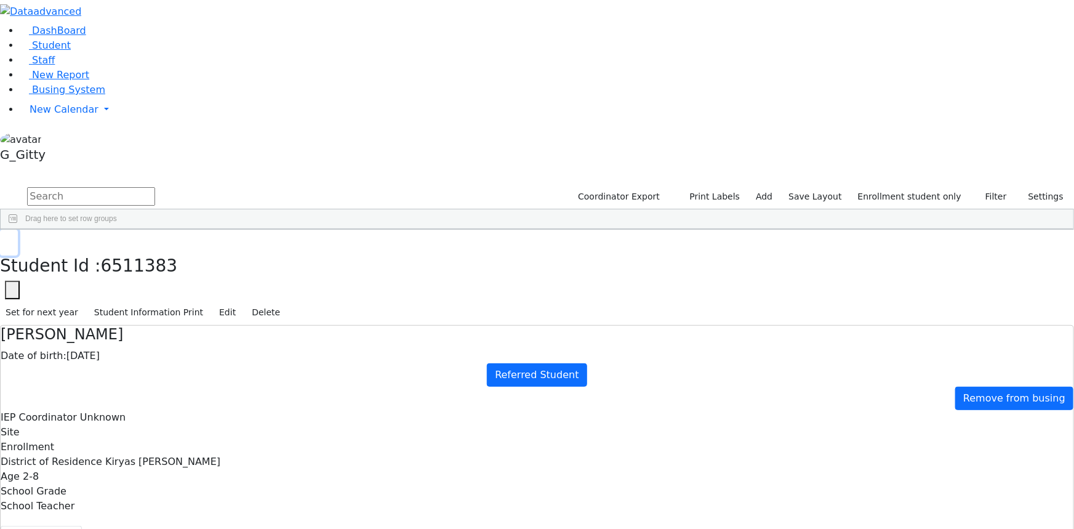
click at [12, 239] on icon "button" at bounding box center [9, 242] width 7 height 7
click at [155, 187] on input "text" at bounding box center [91, 196] width 128 height 18
type input "sh"
click at [887, 187] on label "Enrollment student only" at bounding box center [909, 196] width 114 height 19
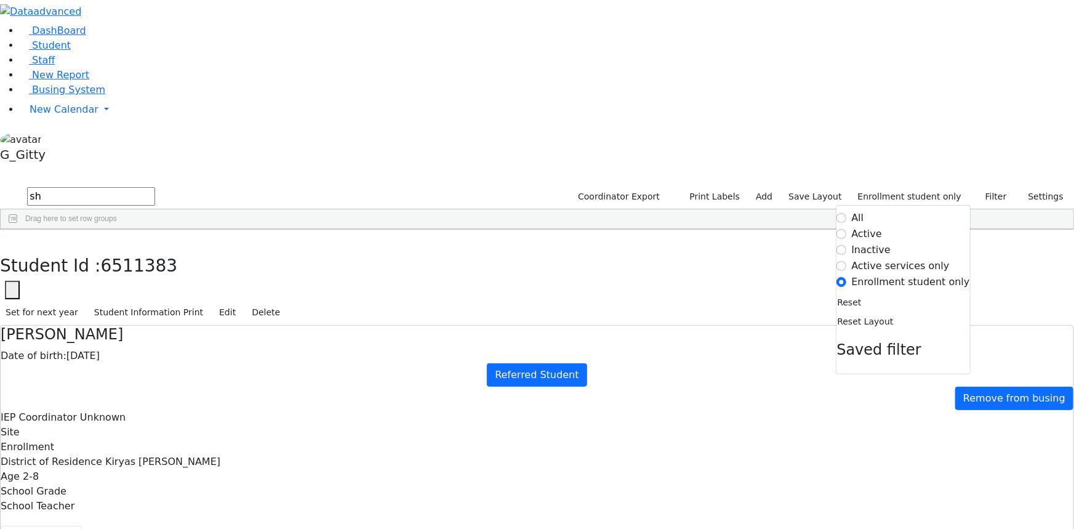
click at [883, 227] on label "Active" at bounding box center [867, 234] width 31 height 15
click at [847, 229] on input "Active" at bounding box center [842, 234] width 10 height 10
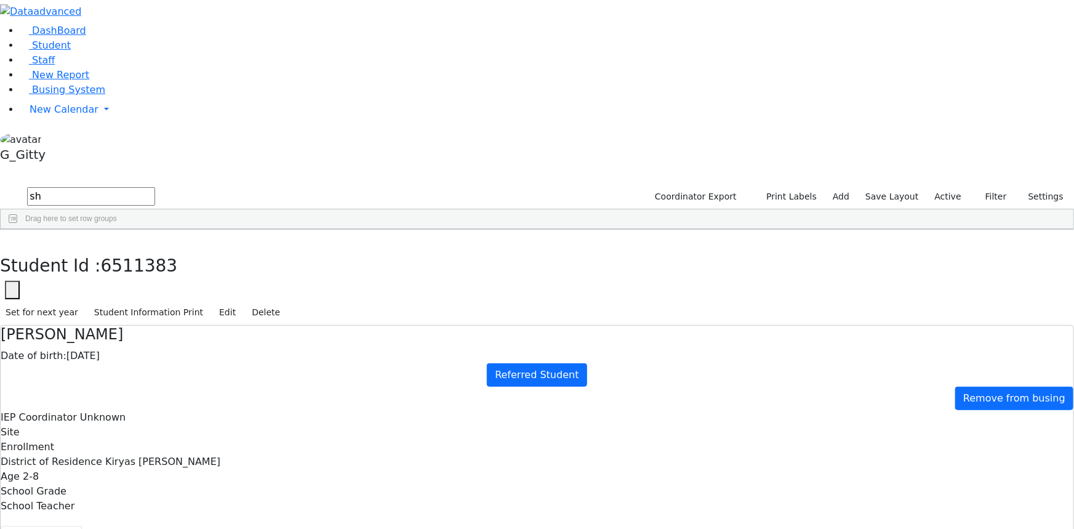
click at [155, 187] on input "sh" at bounding box center [91, 196] width 128 height 18
type input "[PERSON_NAME]"
click at [156, 249] on div "Halpert" at bounding box center [117, 257] width 78 height 17
drag, startPoint x: 635, startPoint y: 215, endPoint x: 427, endPoint y: 227, distance: 209.0
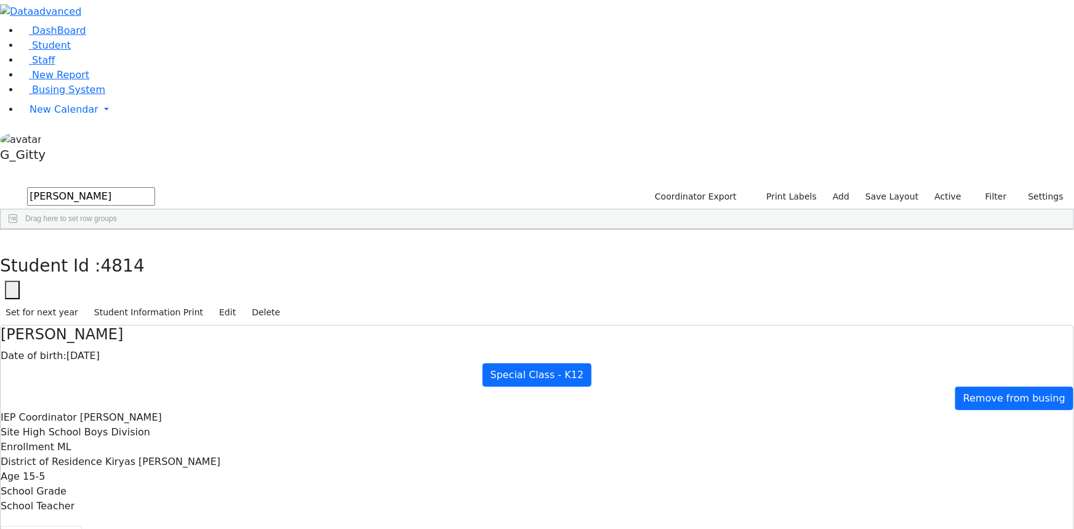
drag, startPoint x: 368, startPoint y: 190, endPoint x: 529, endPoint y: 375, distance: 245.2
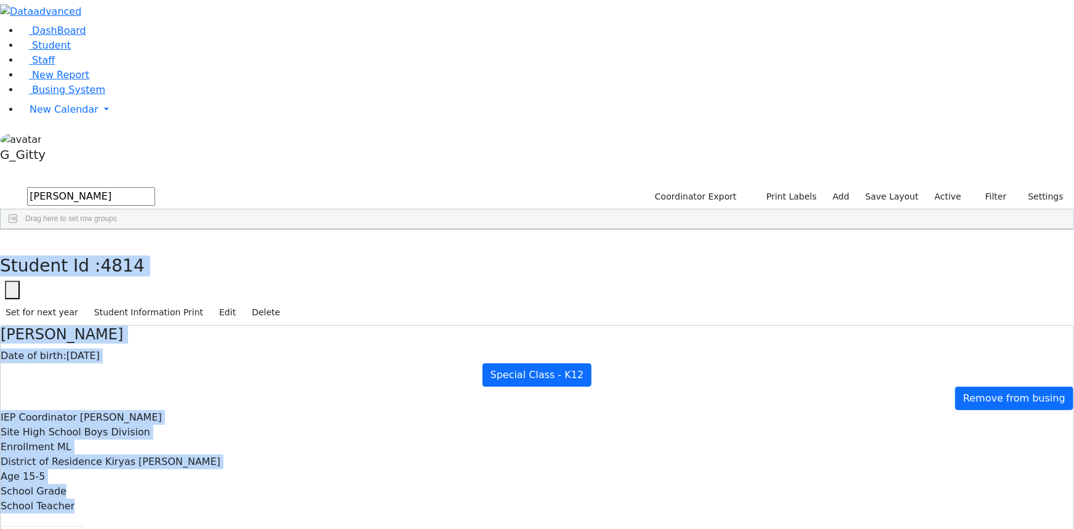
drag, startPoint x: 231, startPoint y: 21, endPoint x: 630, endPoint y: 326, distance: 501.9
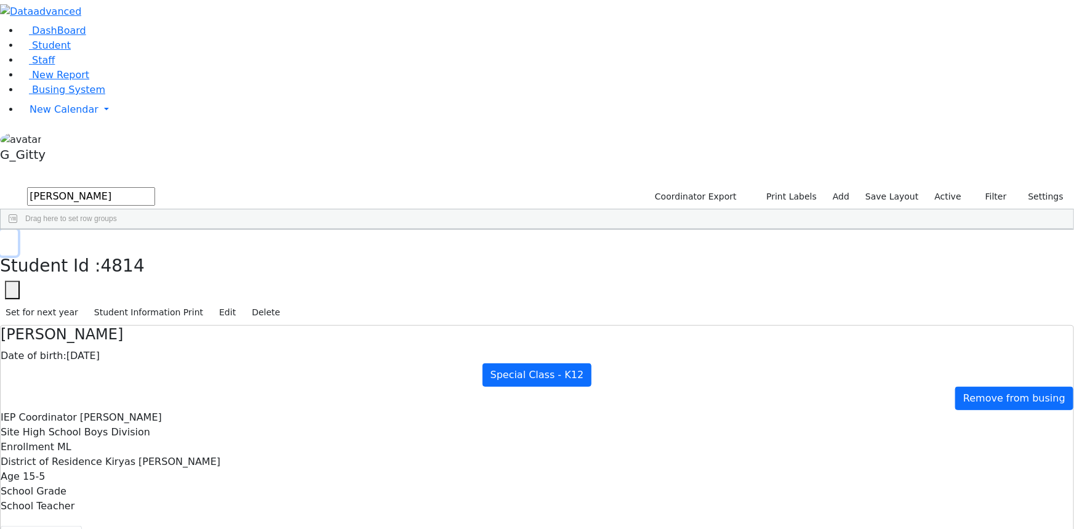
click at [18, 230] on button "button" at bounding box center [9, 243] width 18 height 26
click at [98, 95] on link "Busing System" at bounding box center [63, 90] width 86 height 12
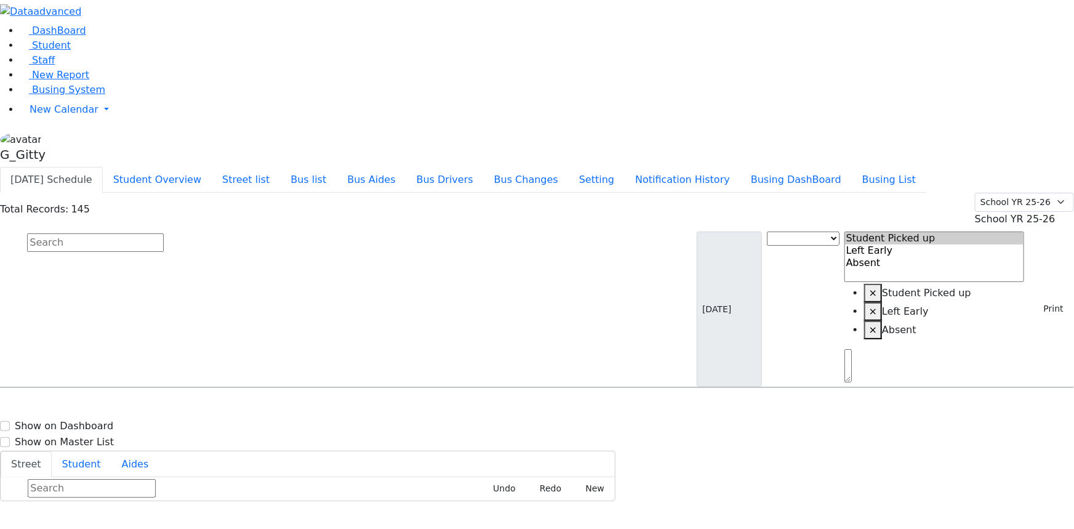
click at [164, 233] on input "text" at bounding box center [95, 242] width 137 height 18
click at [32, 51] on span "Student" at bounding box center [51, 45] width 39 height 12
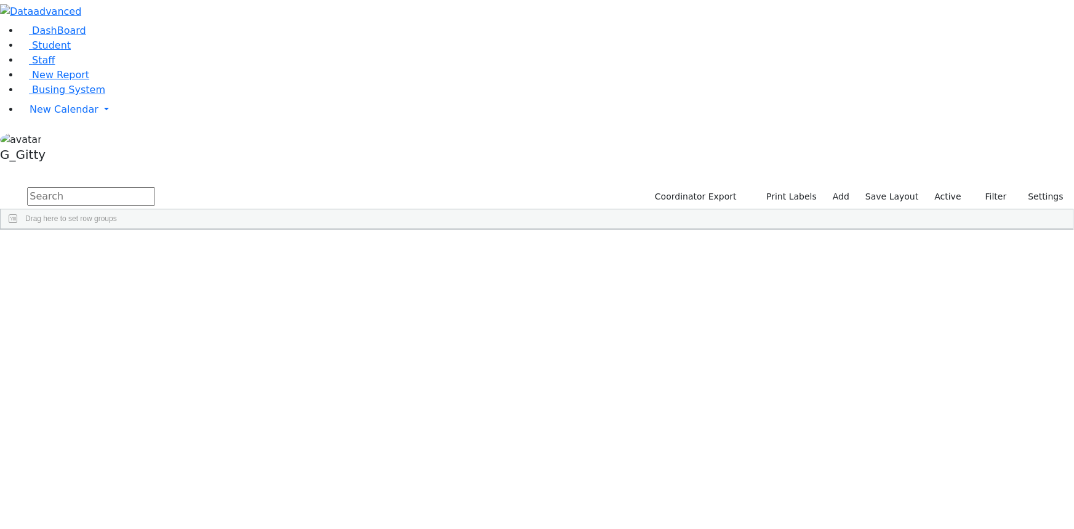
click at [155, 187] on input "text" at bounding box center [91, 196] width 128 height 18
click at [1063, 256] on span "Columns" at bounding box center [1067, 270] width 9 height 29
click at [1066, 170] on div "DashBoard Student Staff New Report Busing System" at bounding box center [537, 115] width 1074 height 230
click at [1063, 308] on span "Filters" at bounding box center [1067, 318] width 9 height 20
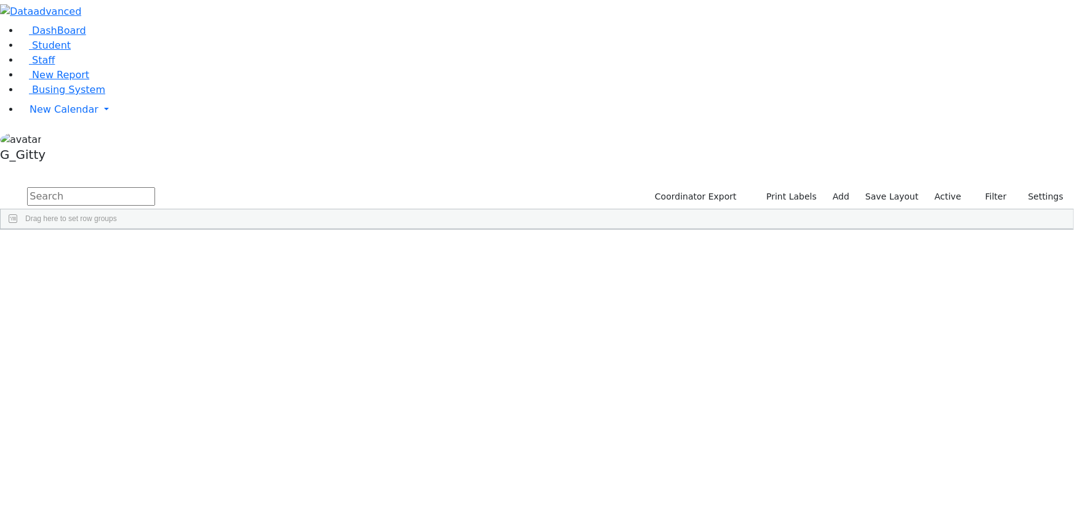
click at [992, 493] on span "CSE Secretary" at bounding box center [1005, 497] width 105 height 9
click at [940, 492] on span at bounding box center [945, 497] width 10 height 10
click at [1063, 256] on span "Columns" at bounding box center [1067, 270] width 9 height 29
click at [772, 233] on span at bounding box center [768, 238] width 10 height 10
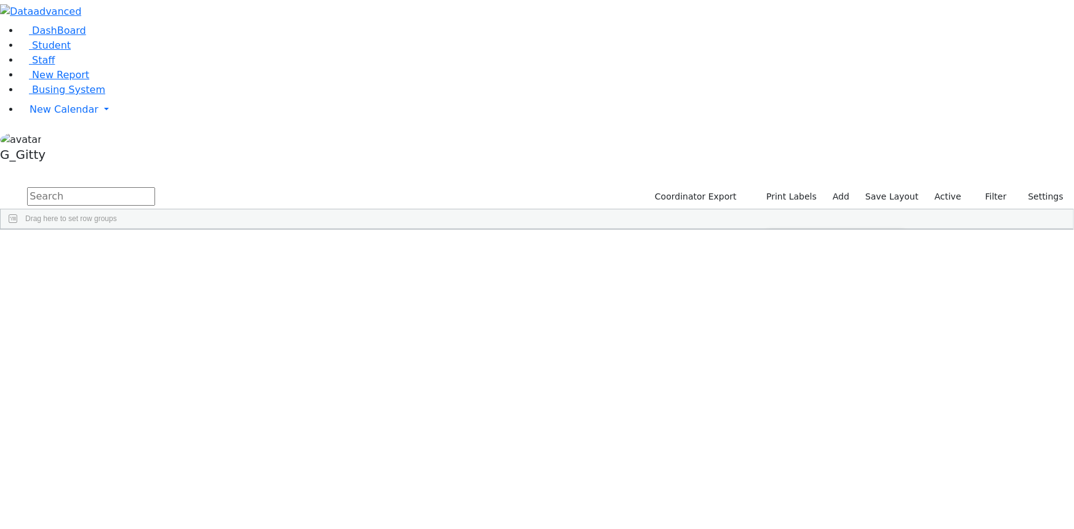
click at [862, 209] on div "Drag here to set row groups" at bounding box center [537, 219] width 1073 height 20
click at [155, 187] on input "text" at bounding box center [91, 196] width 128 height 18
click at [953, 187] on label "Active" at bounding box center [948, 196] width 38 height 19
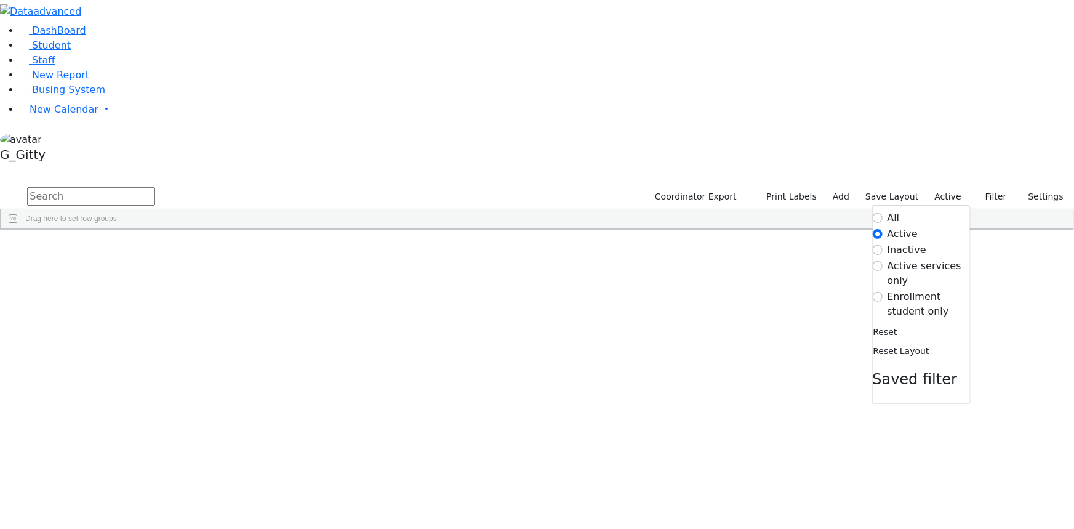
click at [913, 289] on label "Enrollment student only" at bounding box center [929, 304] width 82 height 30
click at [883, 292] on input "Enrollment student only" at bounding box center [878, 297] width 10 height 10
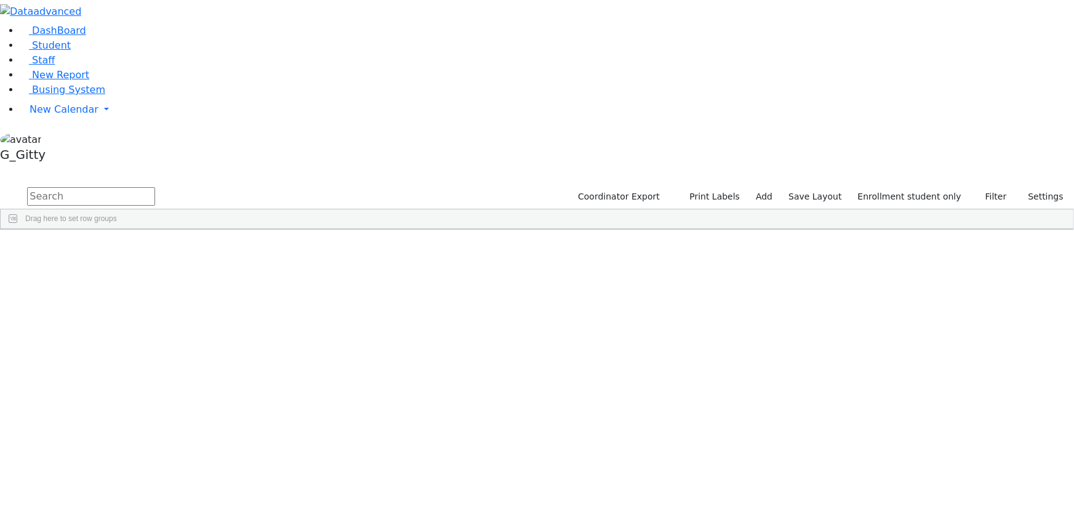
click at [155, 187] on input "text" at bounding box center [91, 196] width 128 height 18
click at [1063, 256] on span "Columns" at bounding box center [1067, 270] width 9 height 29
drag, startPoint x: 363, startPoint y: 395, endPoint x: 357, endPoint y: 341, distance: 53.8
click at [277, 528] on div "01/18/2018" at bounding box center [242, 538] width 70 height 17
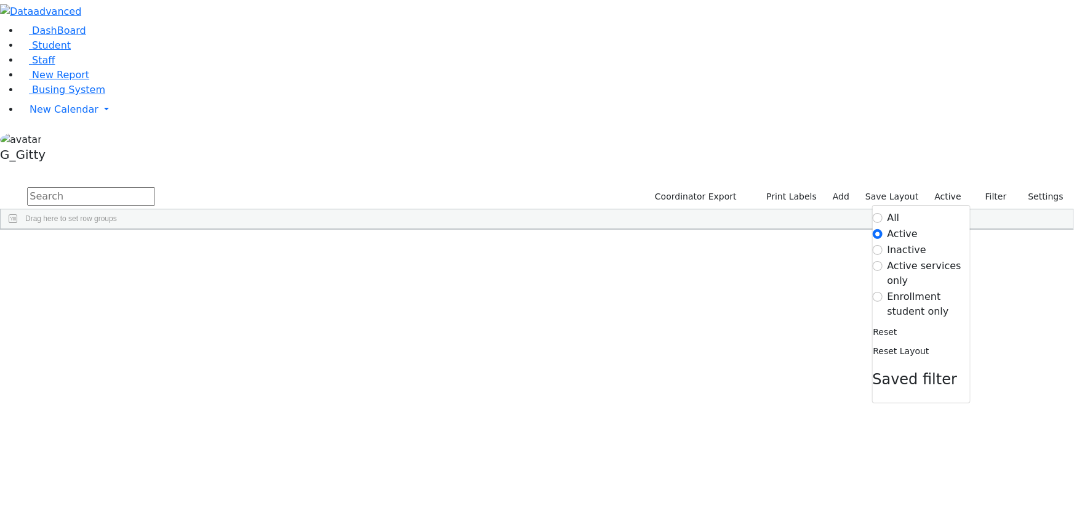
click at [928, 289] on label "Enrollment student only" at bounding box center [929, 304] width 82 height 30
click at [883, 292] on input "Enrollment student only" at bounding box center [878, 297] width 10 height 10
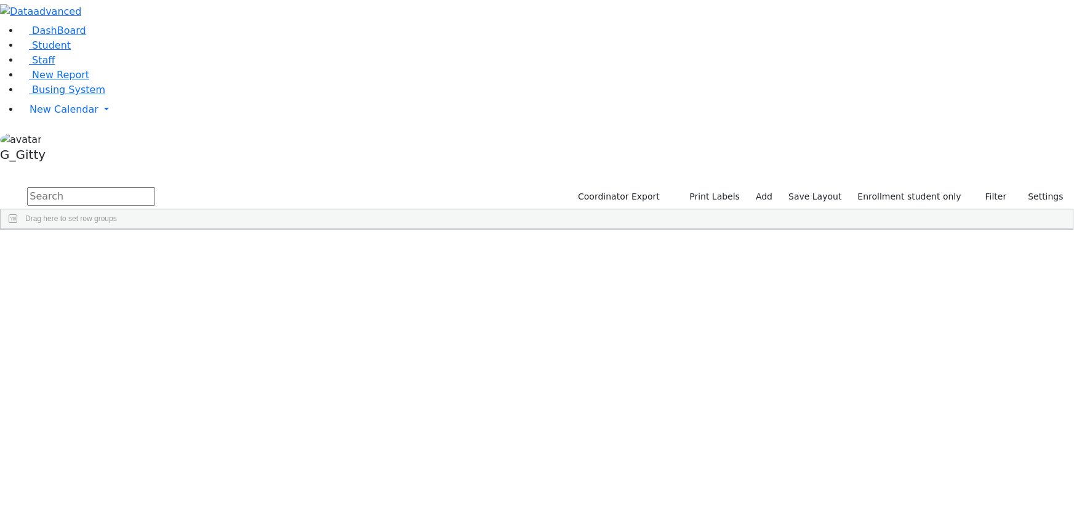
scroll to position [111, 0]
click at [155, 187] on input "text" at bounding box center [91, 196] width 128 height 18
click at [70, 95] on span "Busing System" at bounding box center [68, 90] width 73 height 12
